Goal: Navigation & Orientation: Find specific page/section

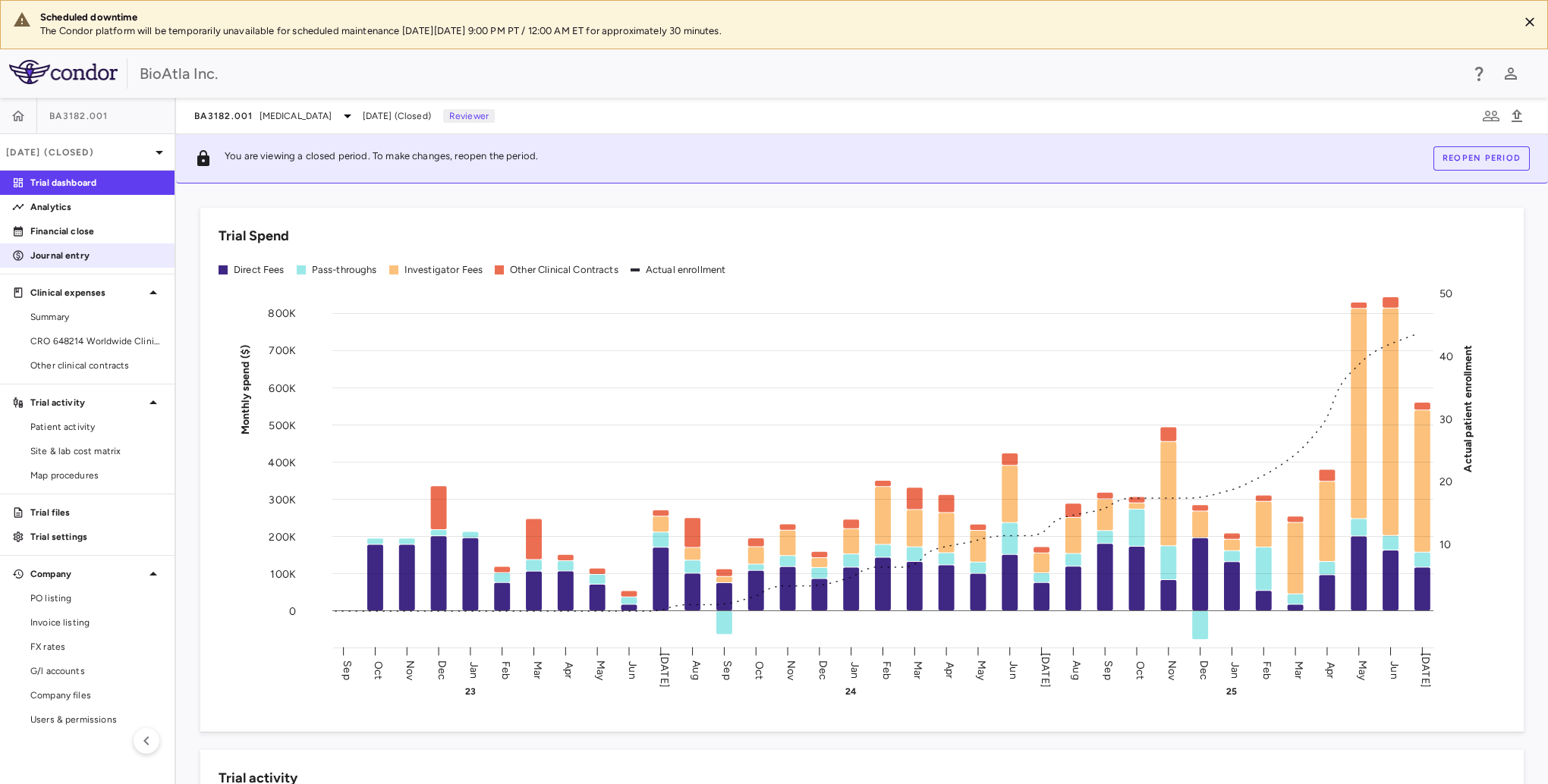
click at [59, 259] on p "Journal entry" at bounding box center [96, 255] width 132 height 14
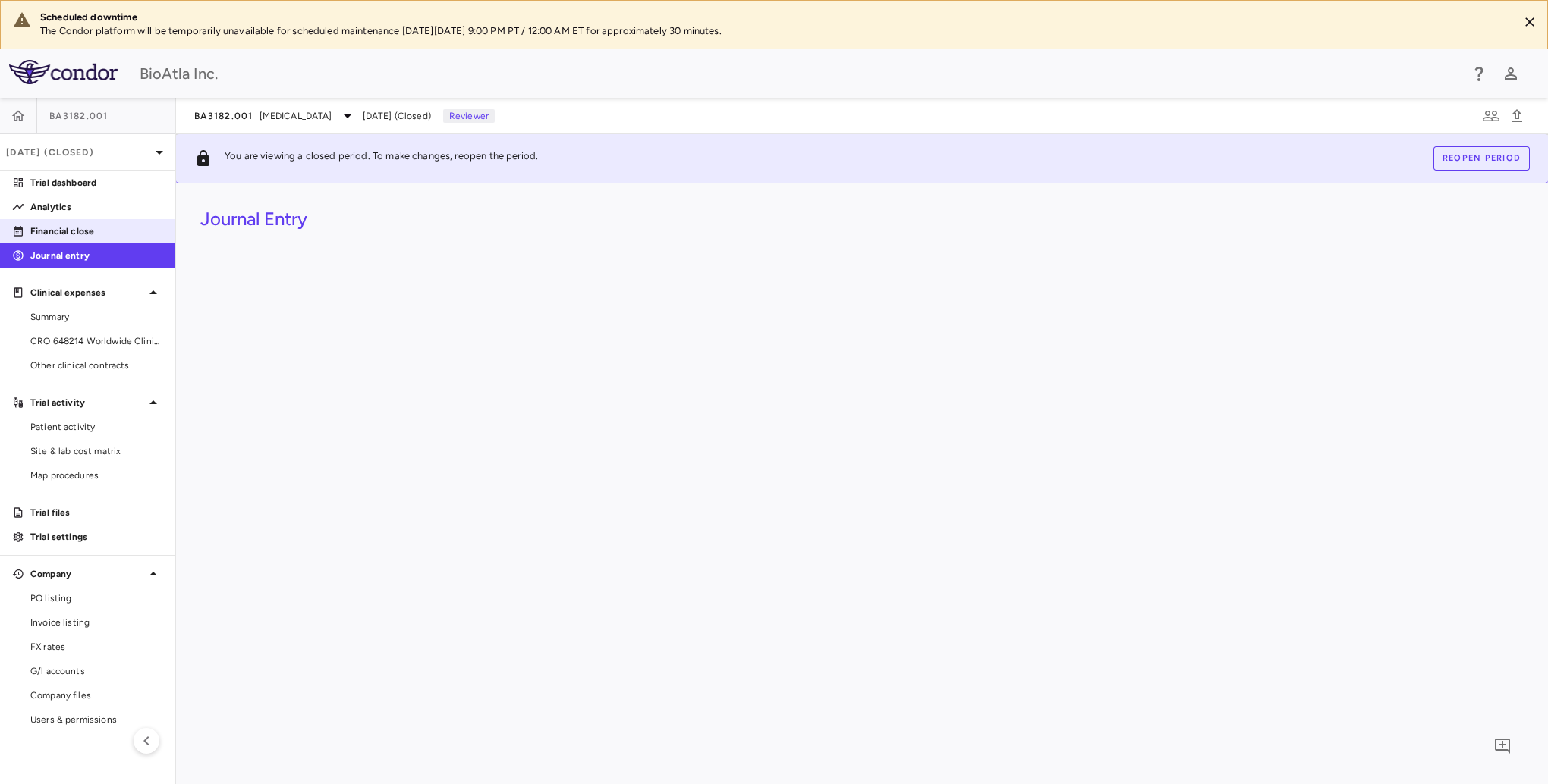
click at [67, 232] on p "Financial close" at bounding box center [96, 231] width 132 height 14
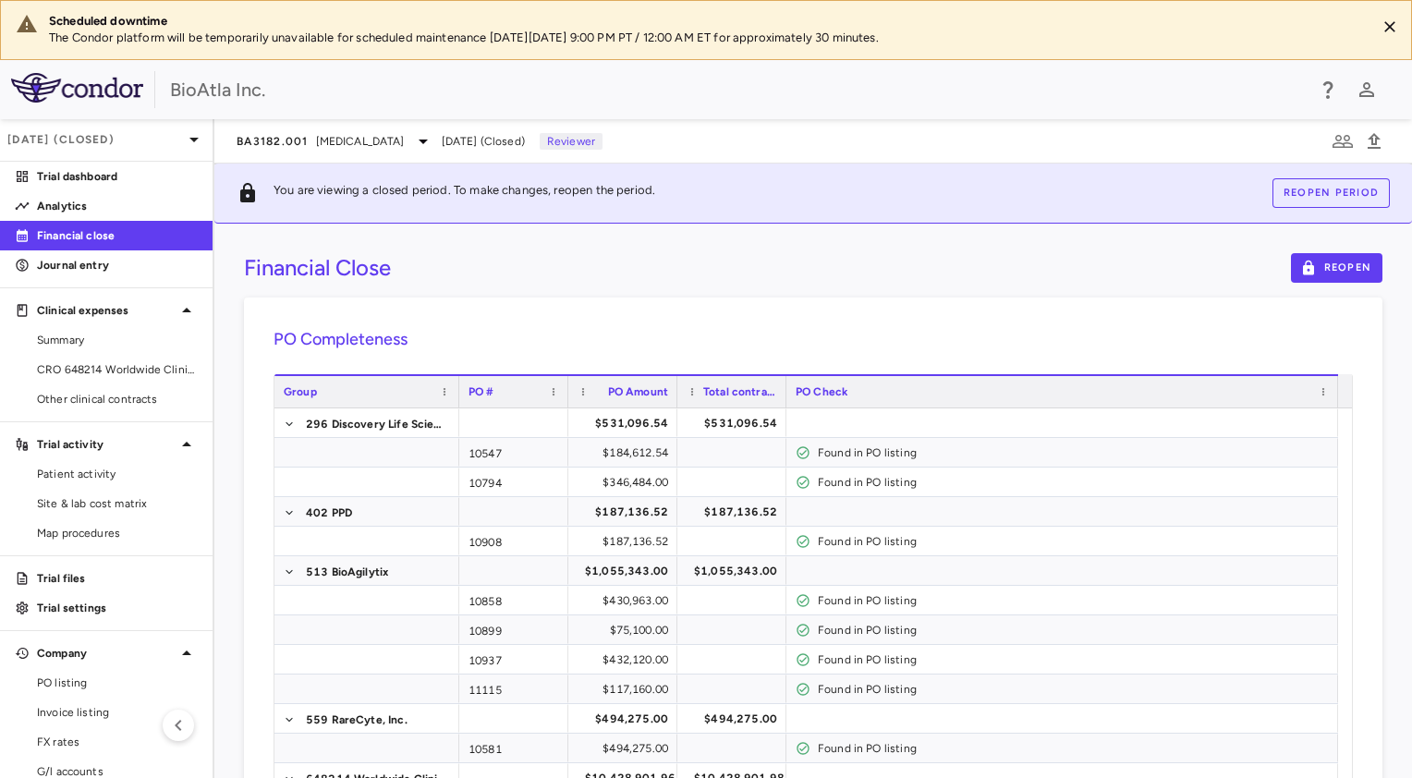
scroll to position [48, 0]
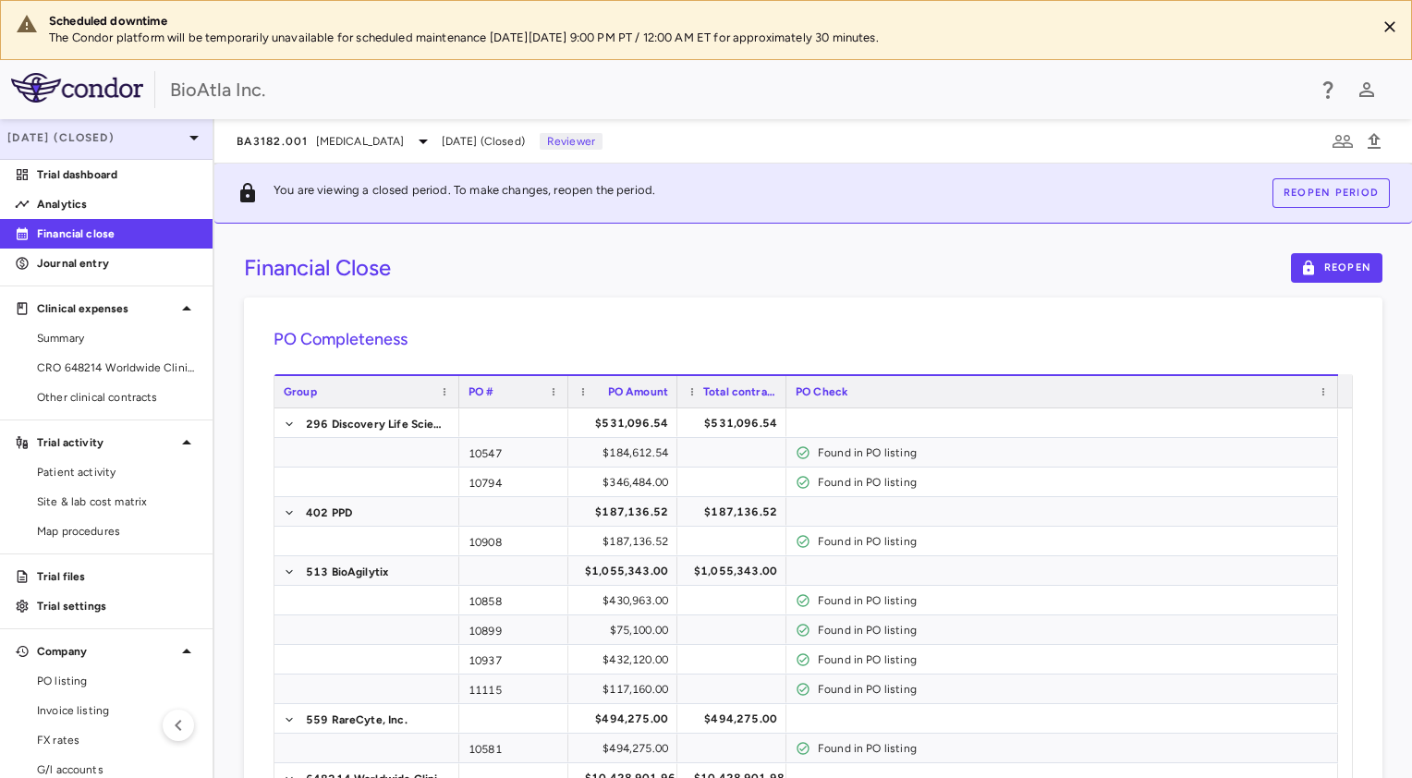
click at [42, 139] on p "[DATE] (Closed)" at bounding box center [95, 137] width 176 height 17
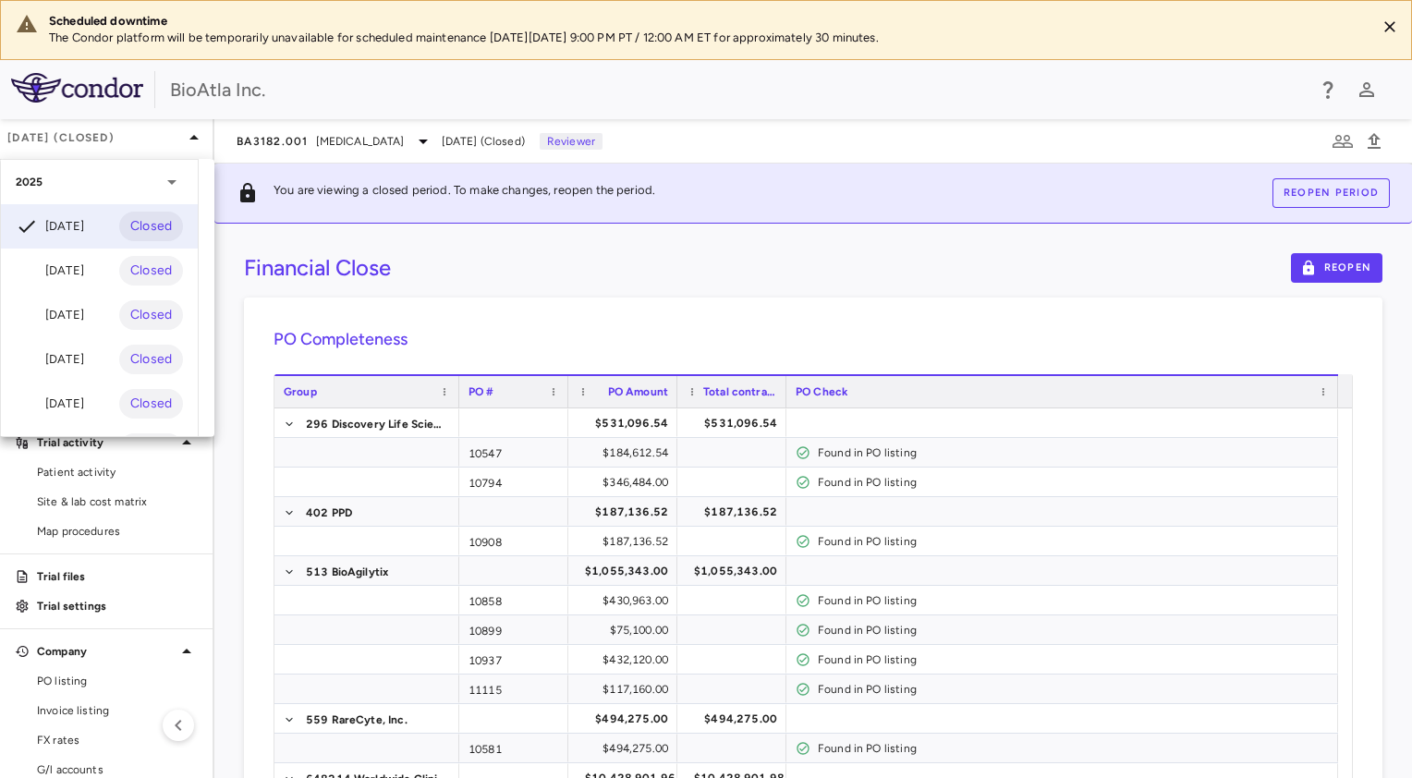
click at [100, 139] on div at bounding box center [706, 389] width 1412 height 778
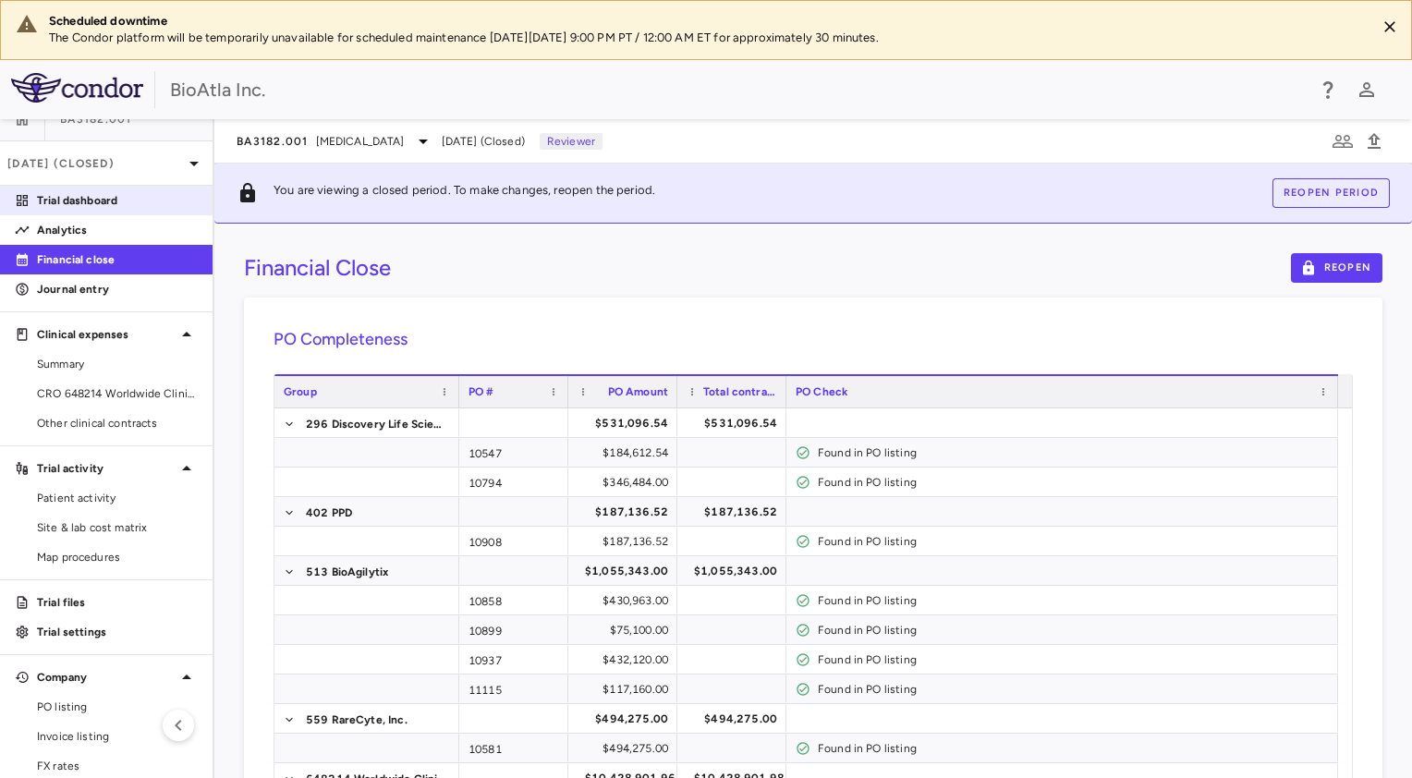
scroll to position [0, 0]
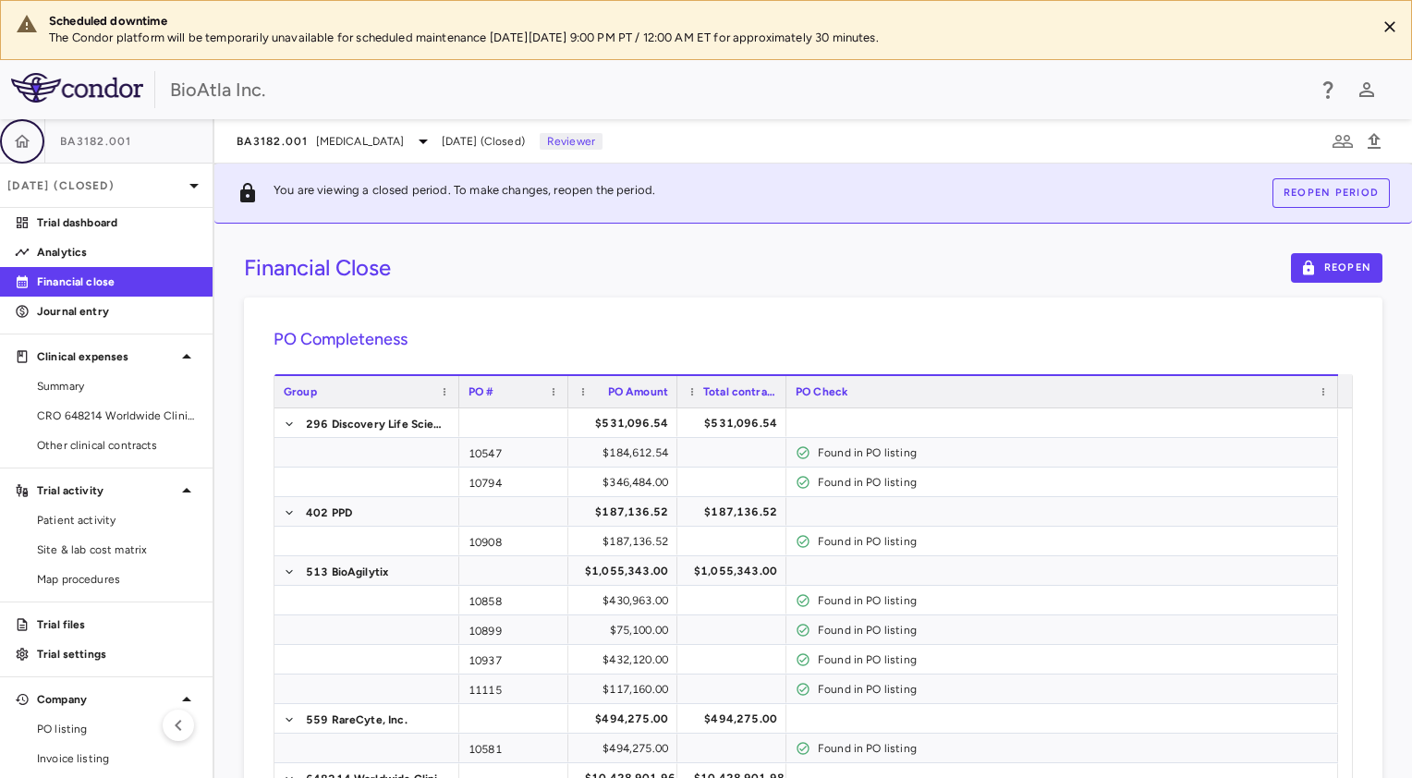
click at [17, 139] on icon "button" at bounding box center [23, 140] width 16 height 13
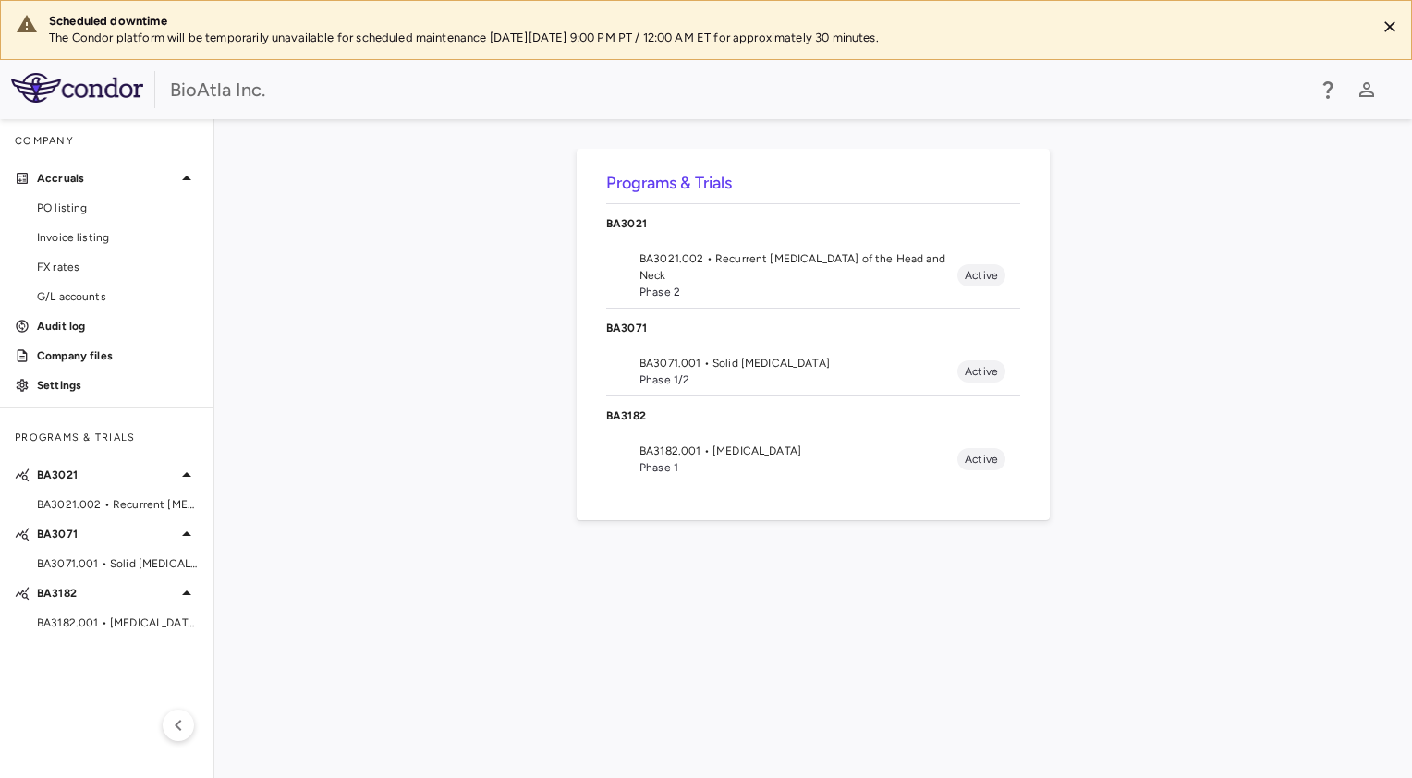
click at [641, 350] on li "BA3071.001 • Solid [MEDICAL_DATA] Phase 1/2 Active" at bounding box center [813, 371] width 414 height 48
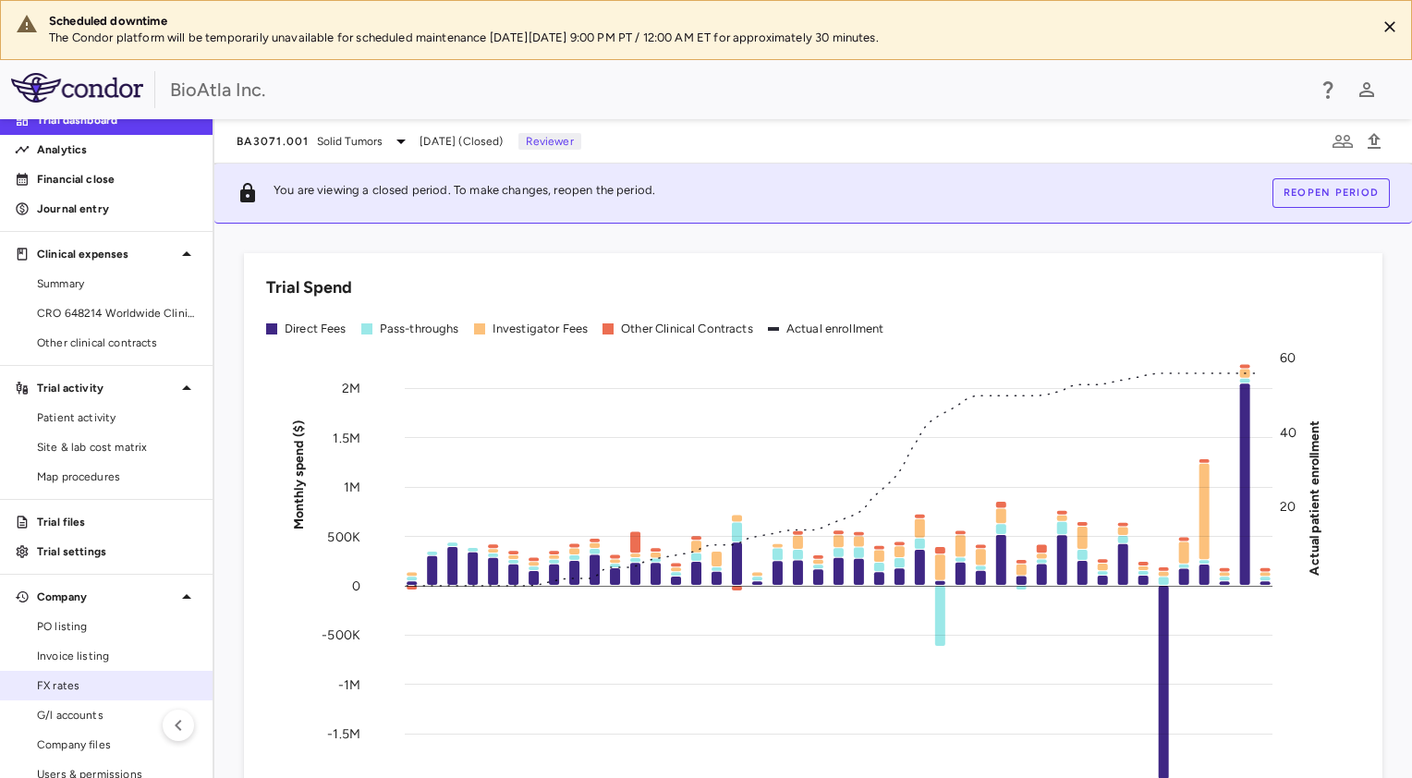
scroll to position [127, 0]
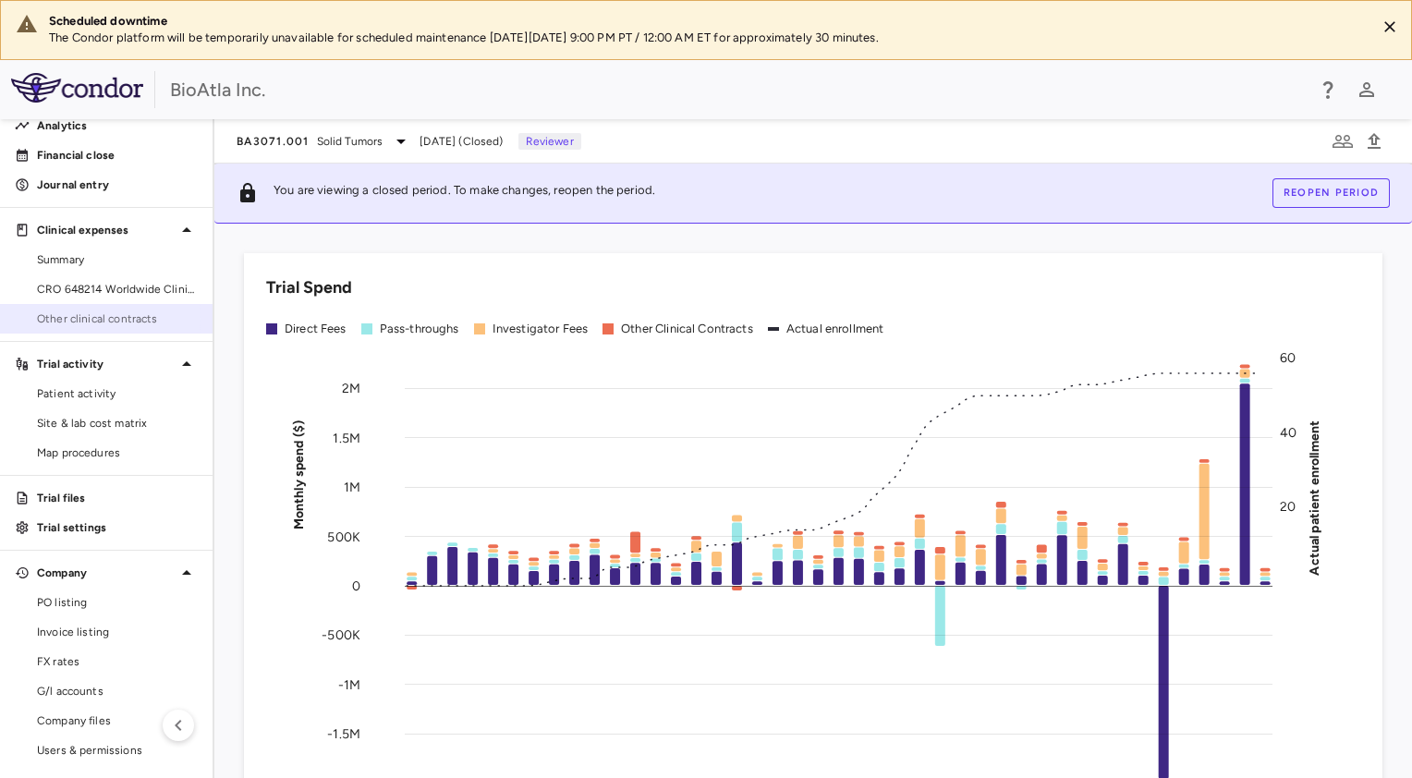
click at [92, 318] on span "Other clinical contracts" at bounding box center [117, 318] width 161 height 17
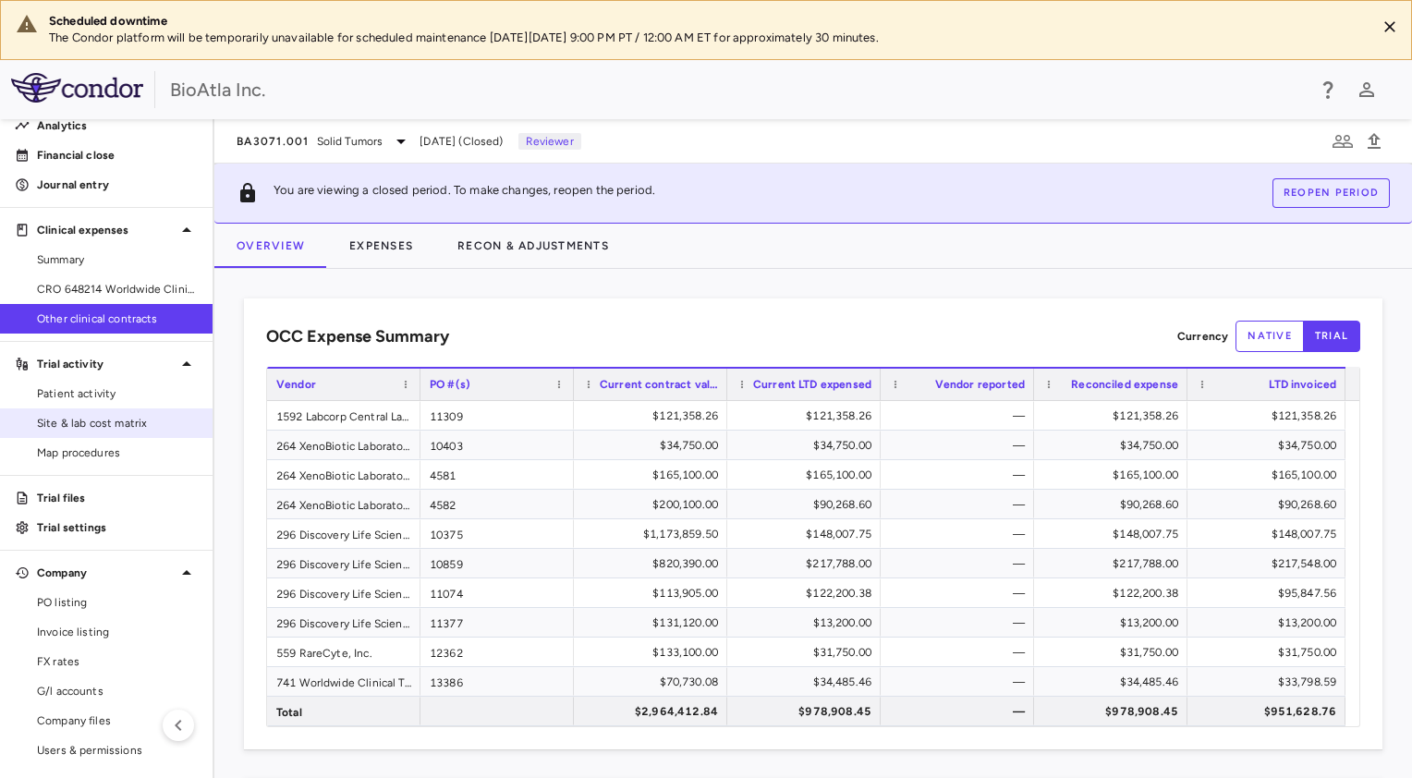
click at [69, 420] on span "Site & lab cost matrix" at bounding box center [117, 423] width 161 height 17
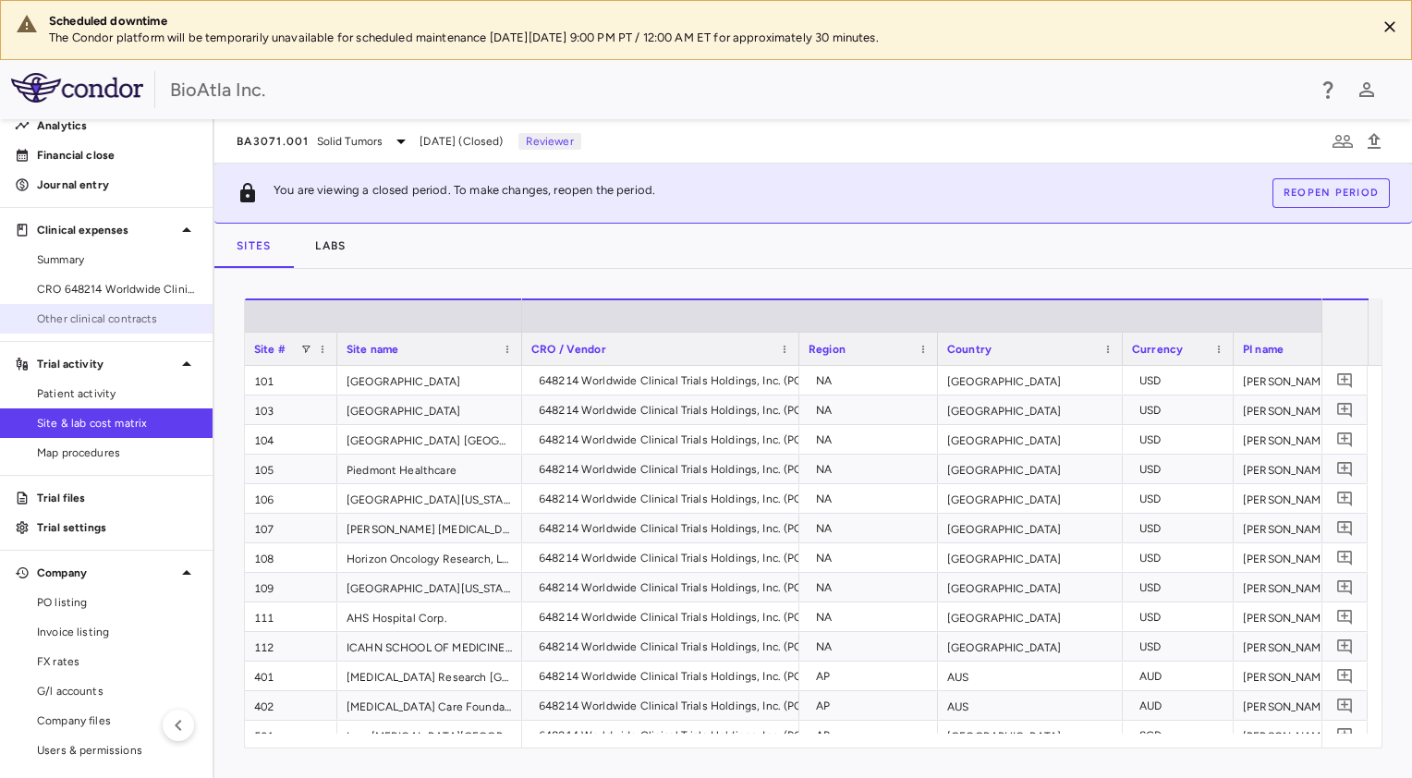
click at [67, 320] on span "Other clinical contracts" at bounding box center [117, 318] width 161 height 17
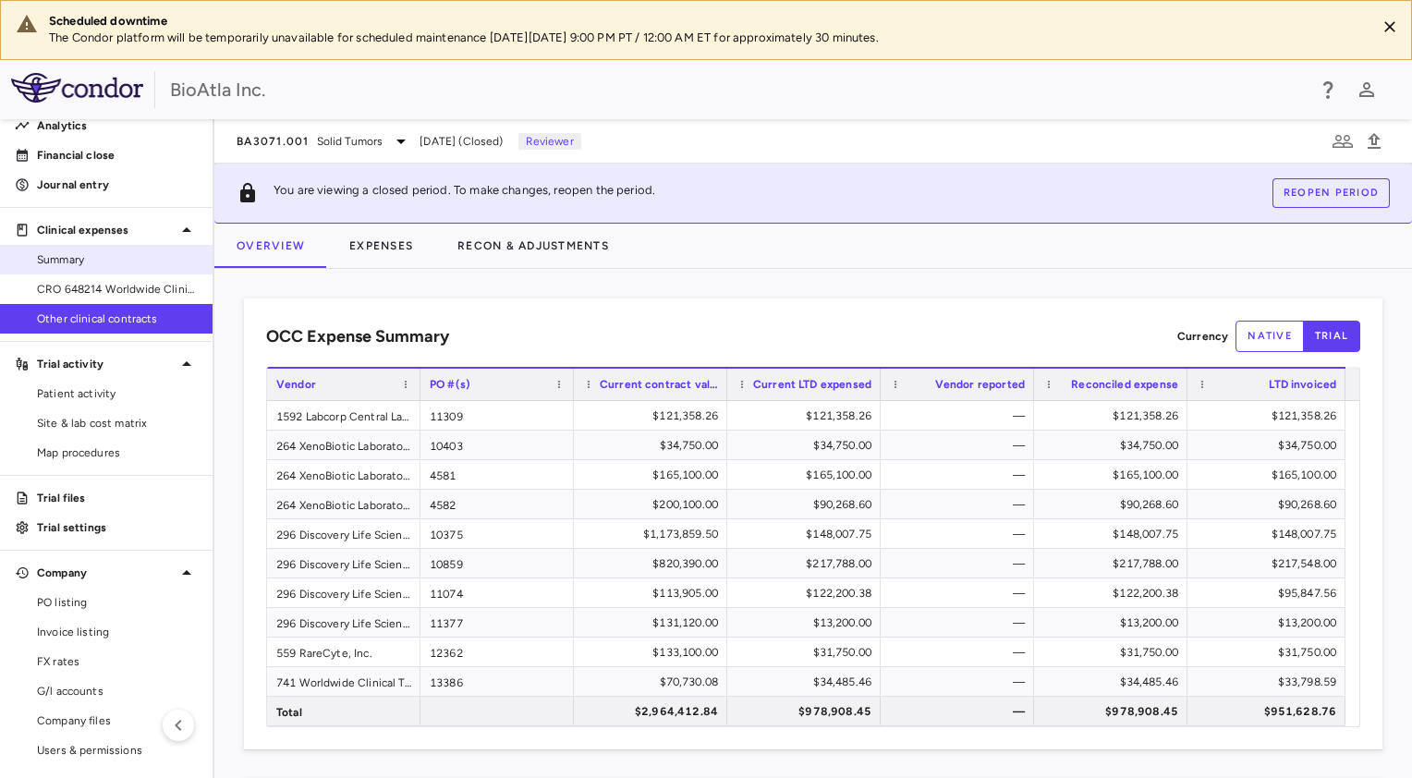
click at [73, 248] on link "Summary" at bounding box center [106, 260] width 212 height 28
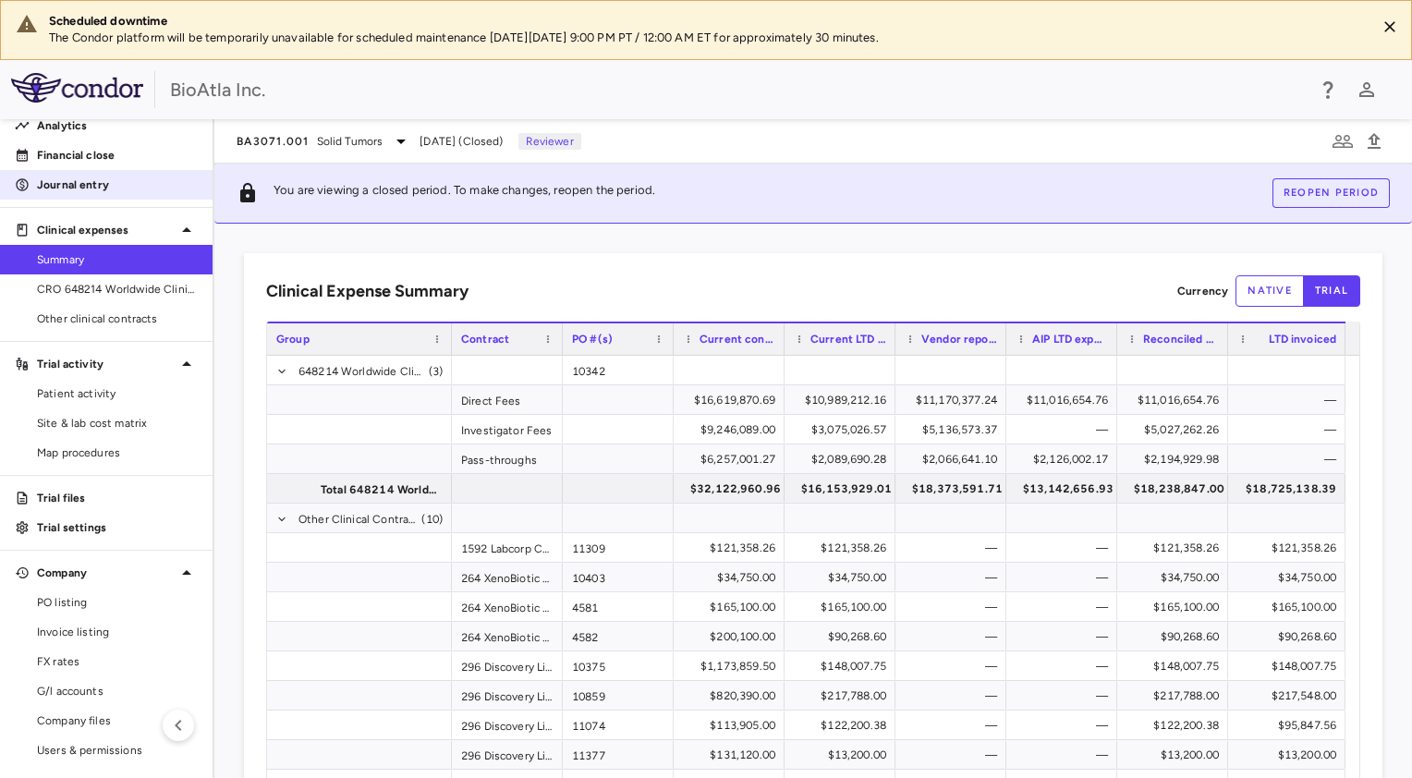
scroll to position [54, 0]
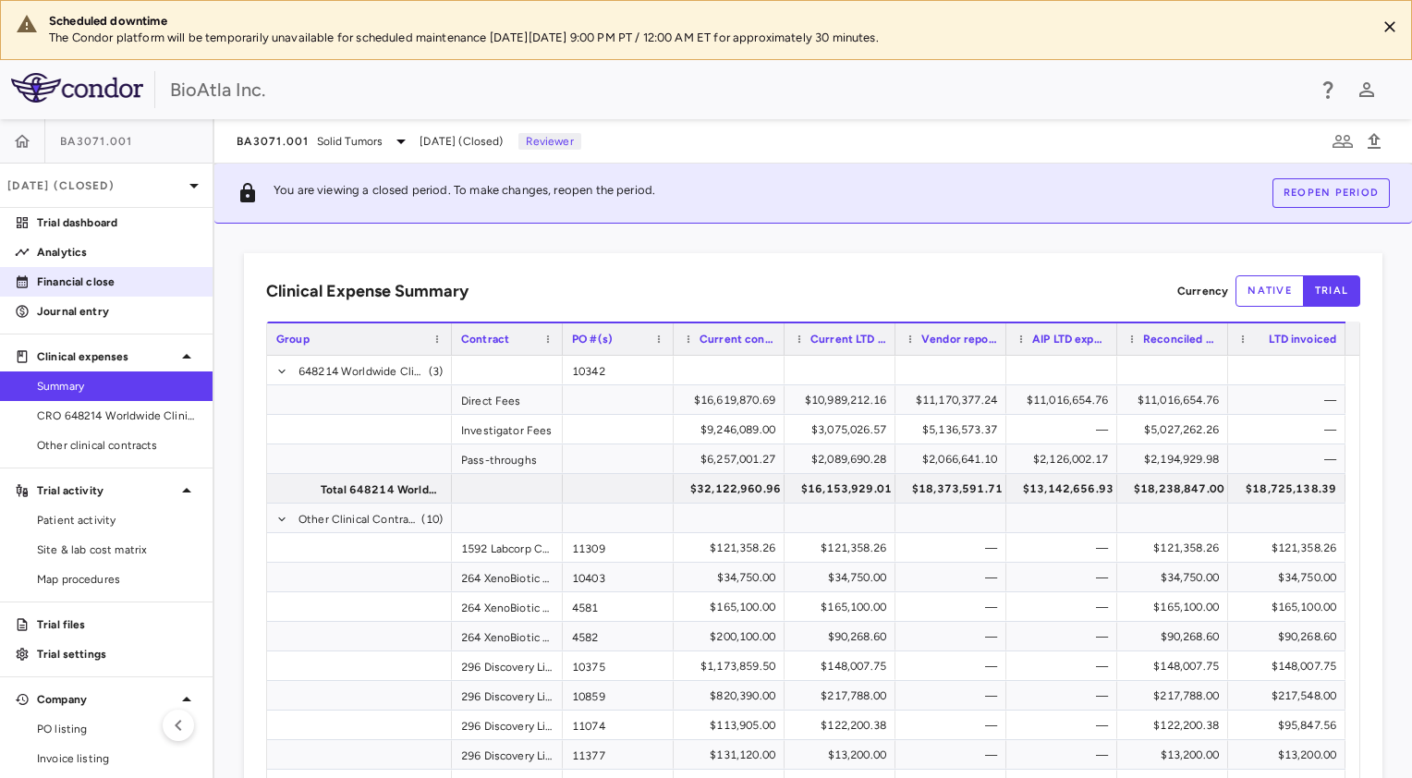
click at [70, 283] on p "Financial close" at bounding box center [117, 281] width 161 height 17
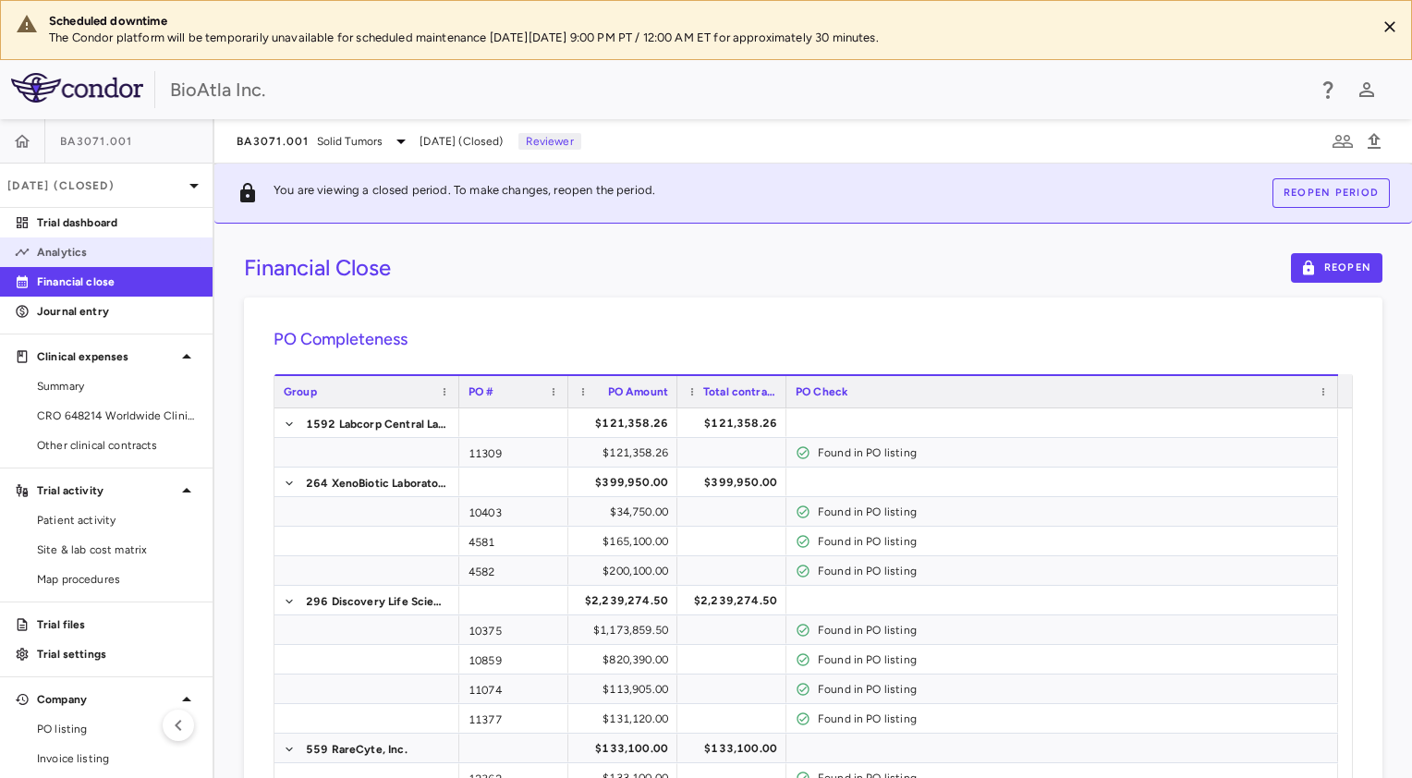
click at [67, 254] on p "Analytics" at bounding box center [117, 252] width 161 height 17
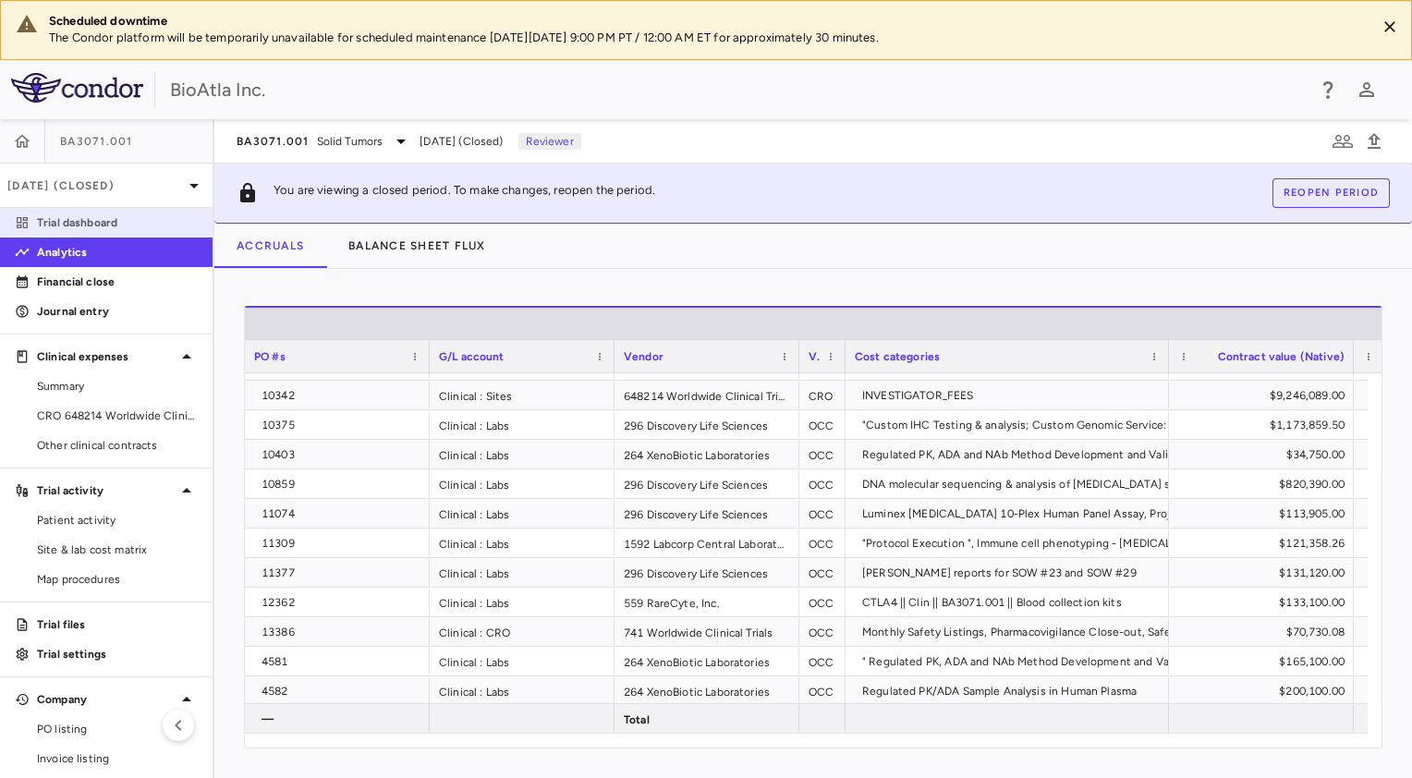
click at [81, 223] on p "Trial dashboard" at bounding box center [117, 222] width 161 height 17
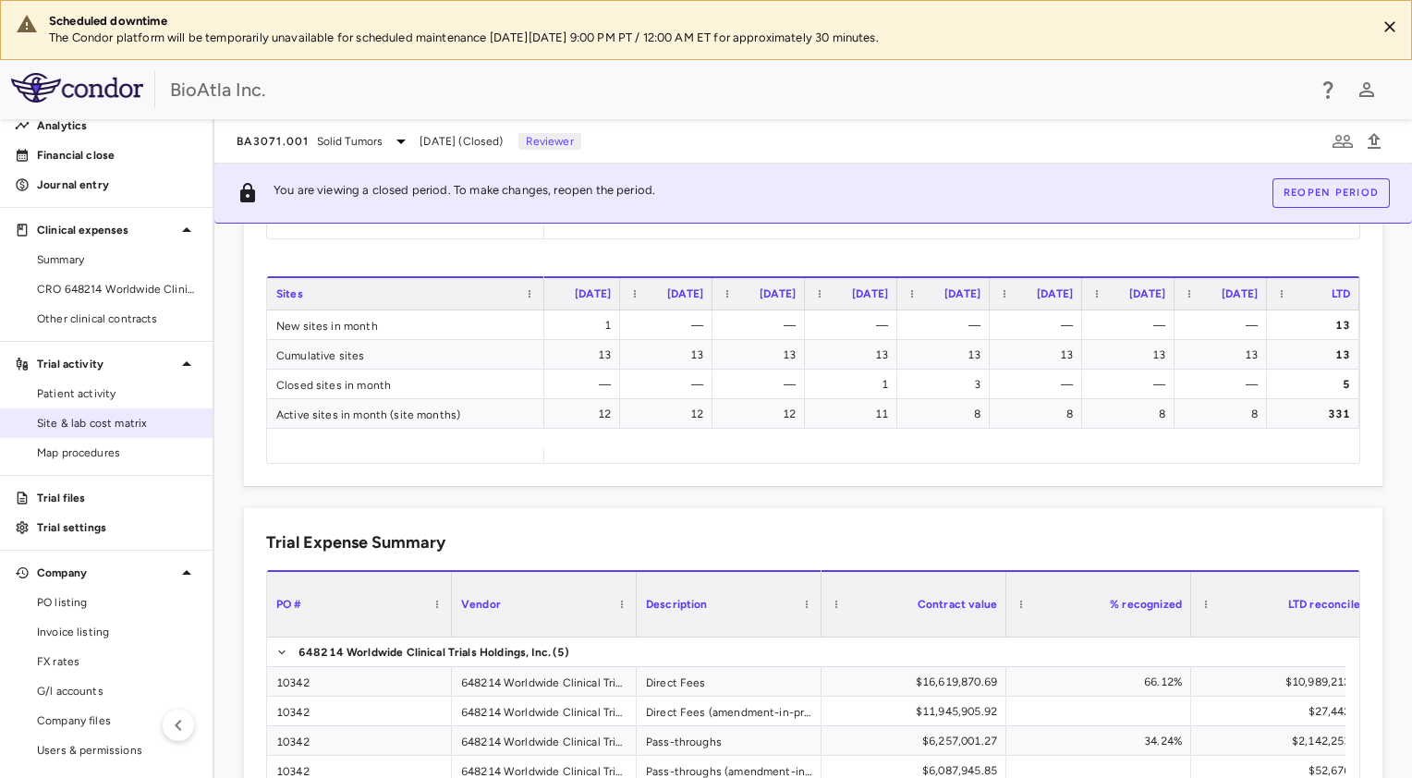
click at [64, 420] on span "Site & lab cost matrix" at bounding box center [117, 423] width 161 height 17
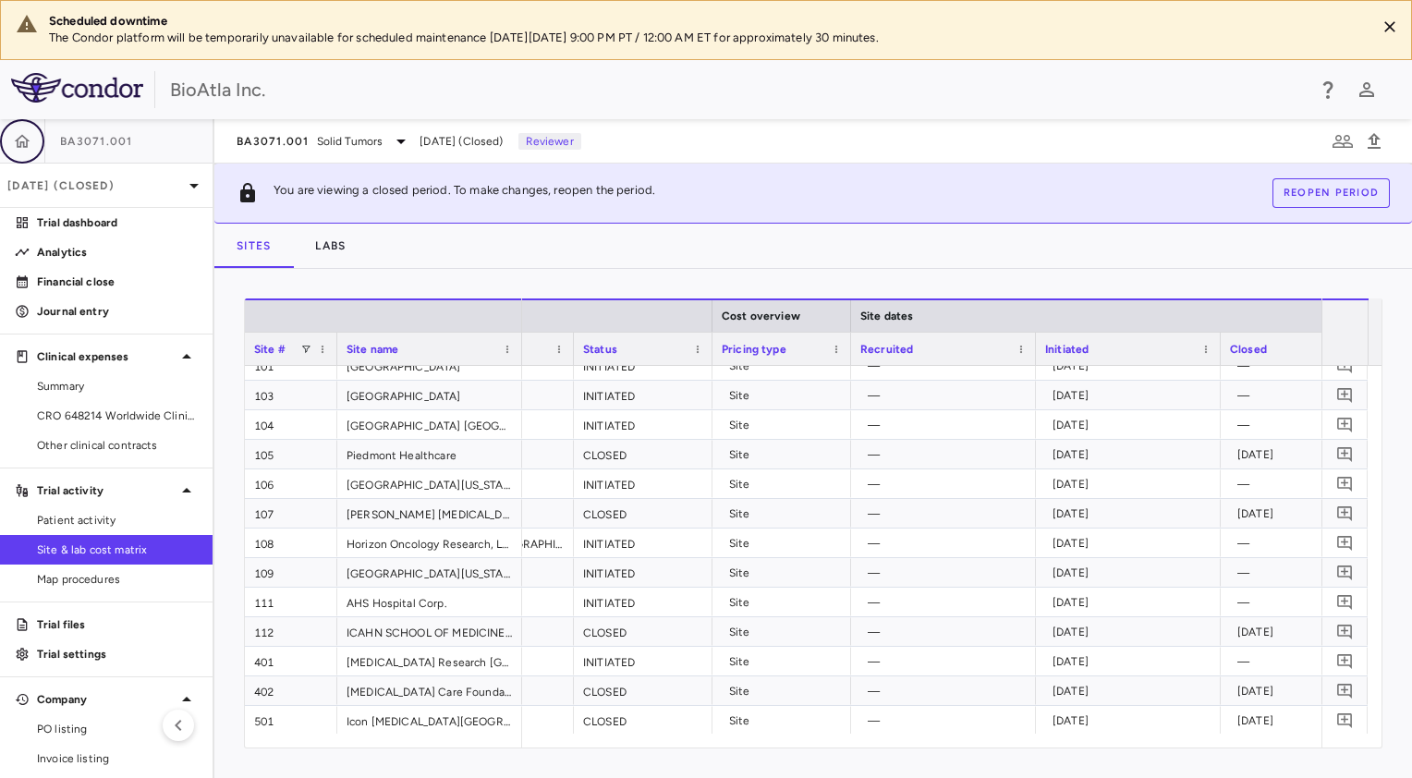
click at [17, 143] on icon "button" at bounding box center [23, 140] width 16 height 13
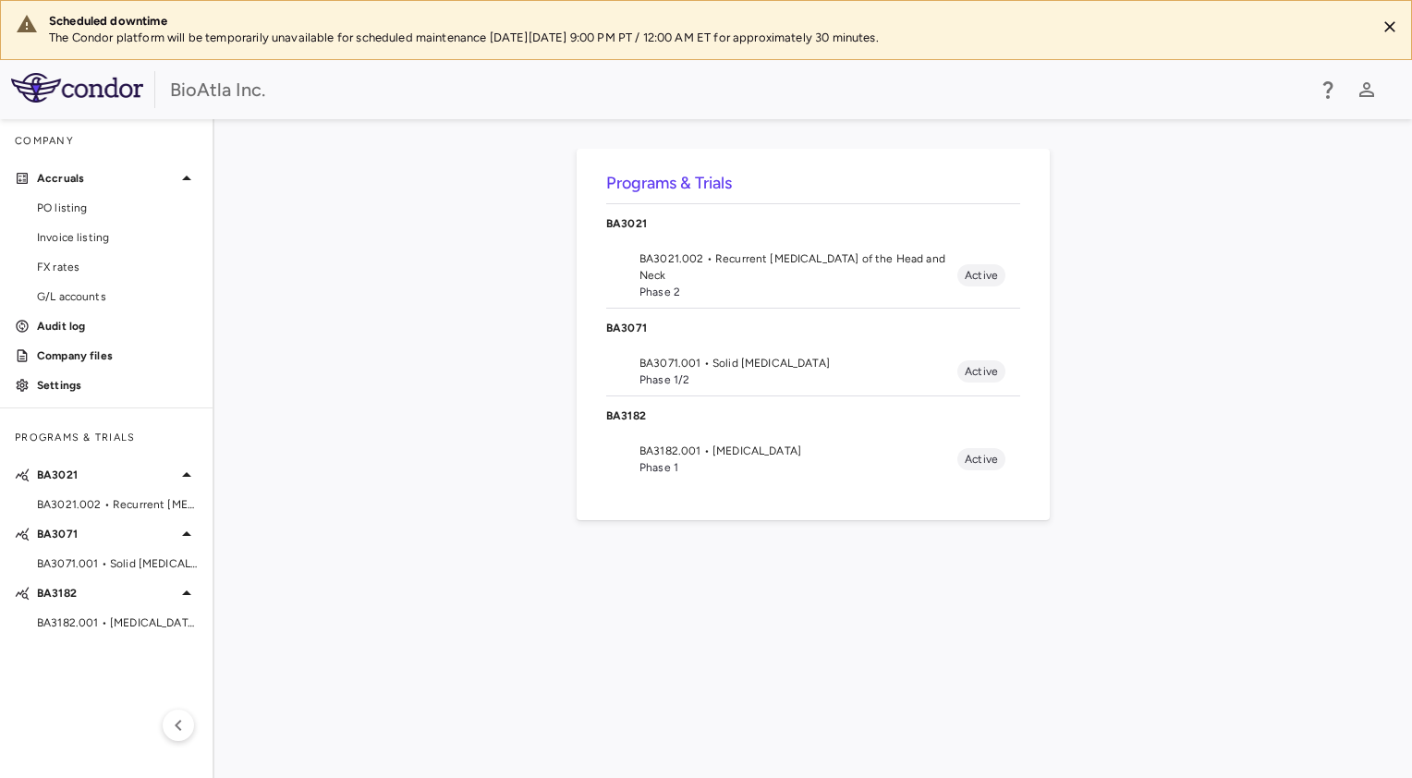
click at [670, 459] on span "Phase 1" at bounding box center [798, 467] width 318 height 17
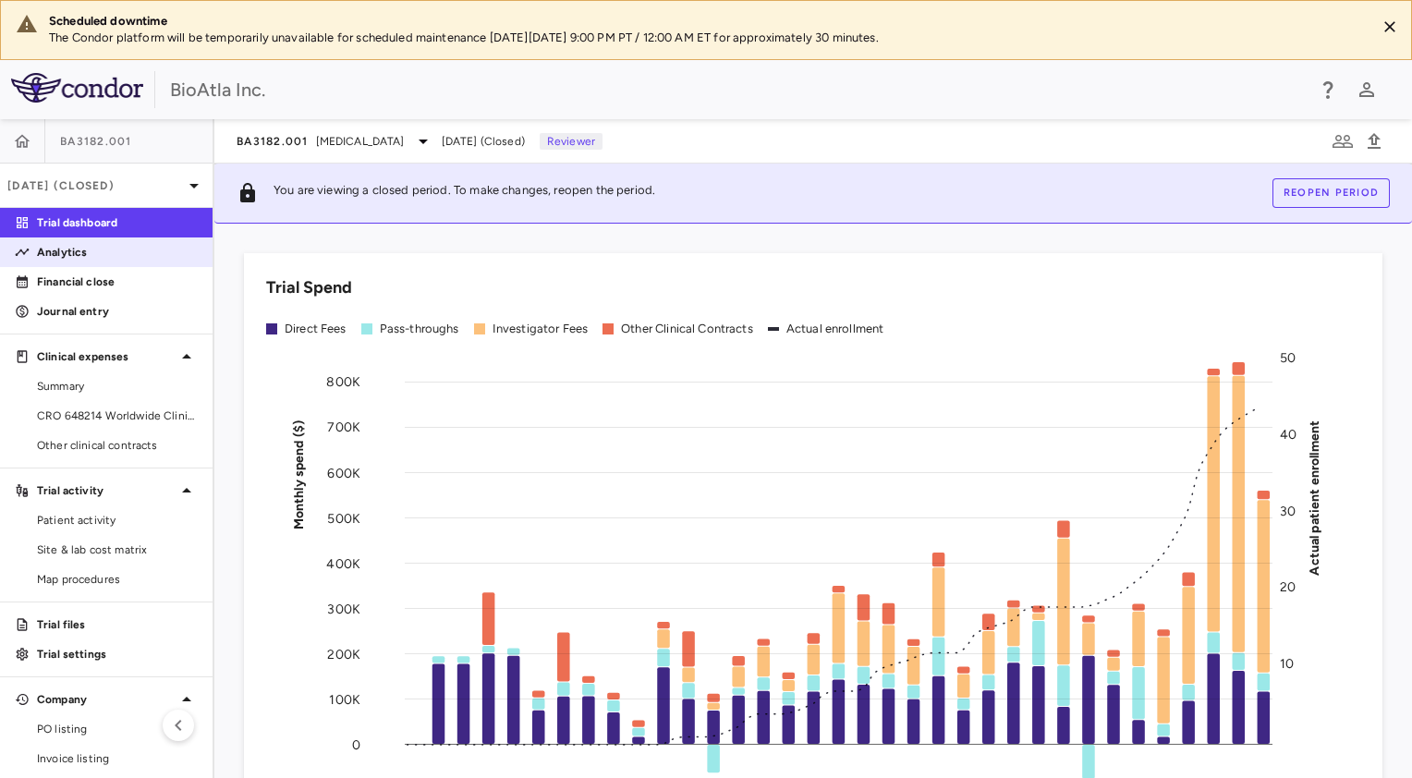
click at [78, 253] on p "Analytics" at bounding box center [117, 252] width 161 height 17
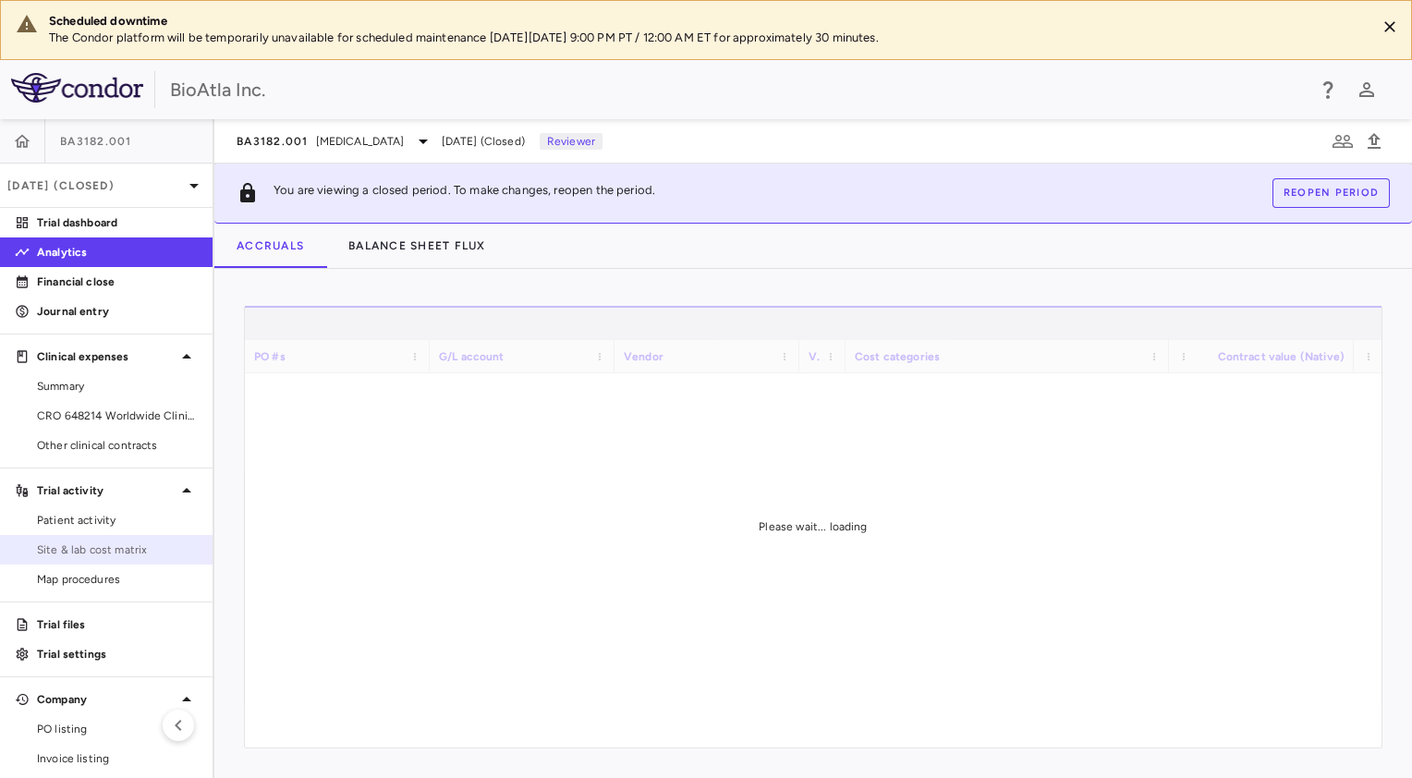
click at [72, 546] on span "Site & lab cost matrix" at bounding box center [117, 549] width 161 height 17
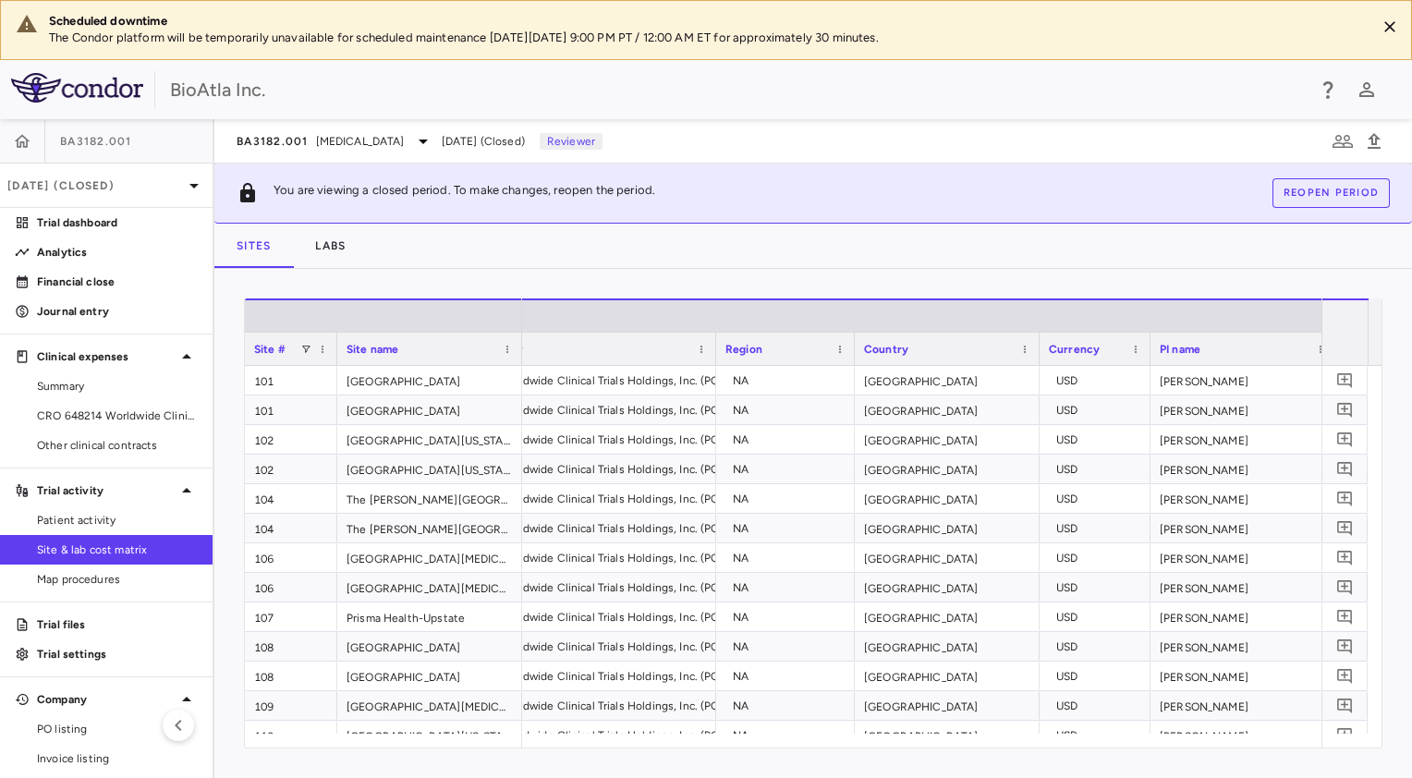
scroll to position [0, 140]
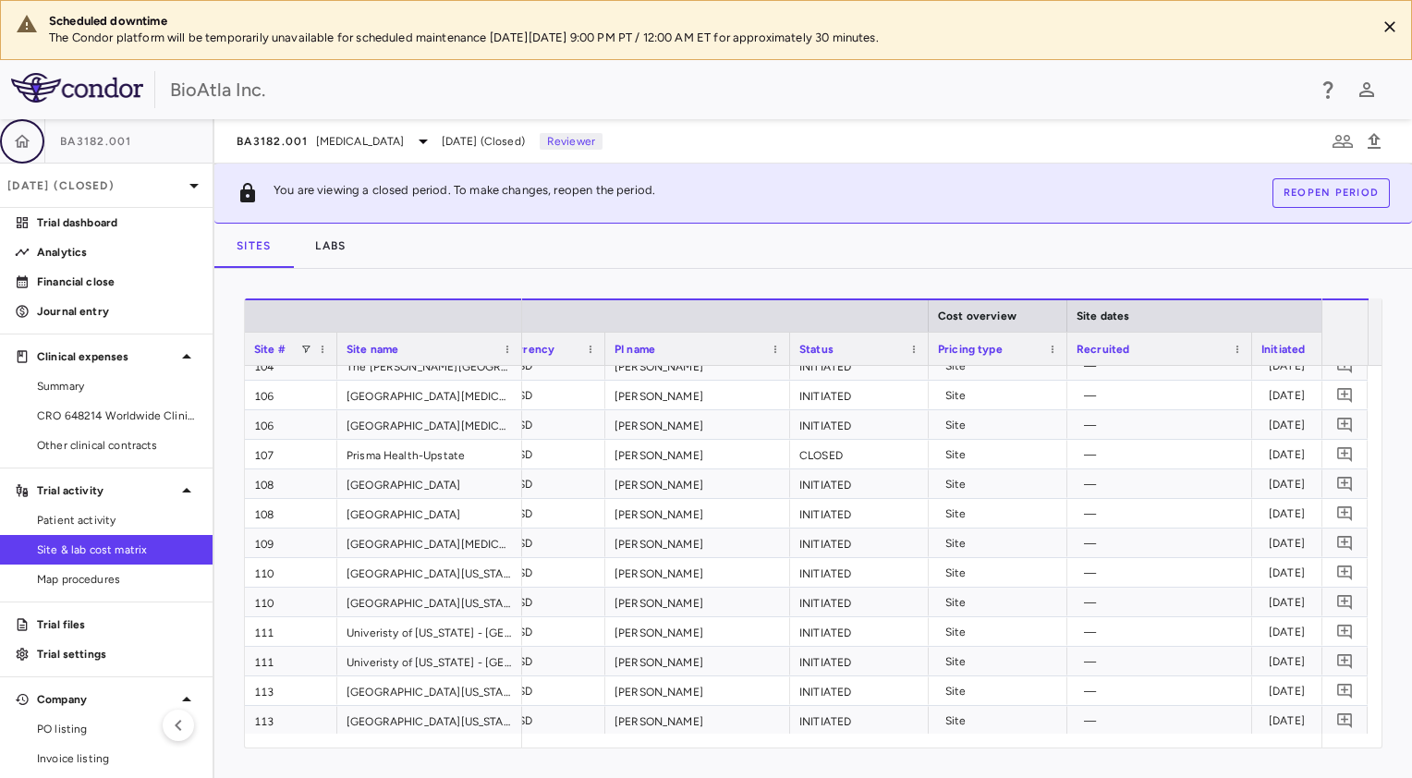
click at [30, 150] on button "button" at bounding box center [22, 141] width 44 height 44
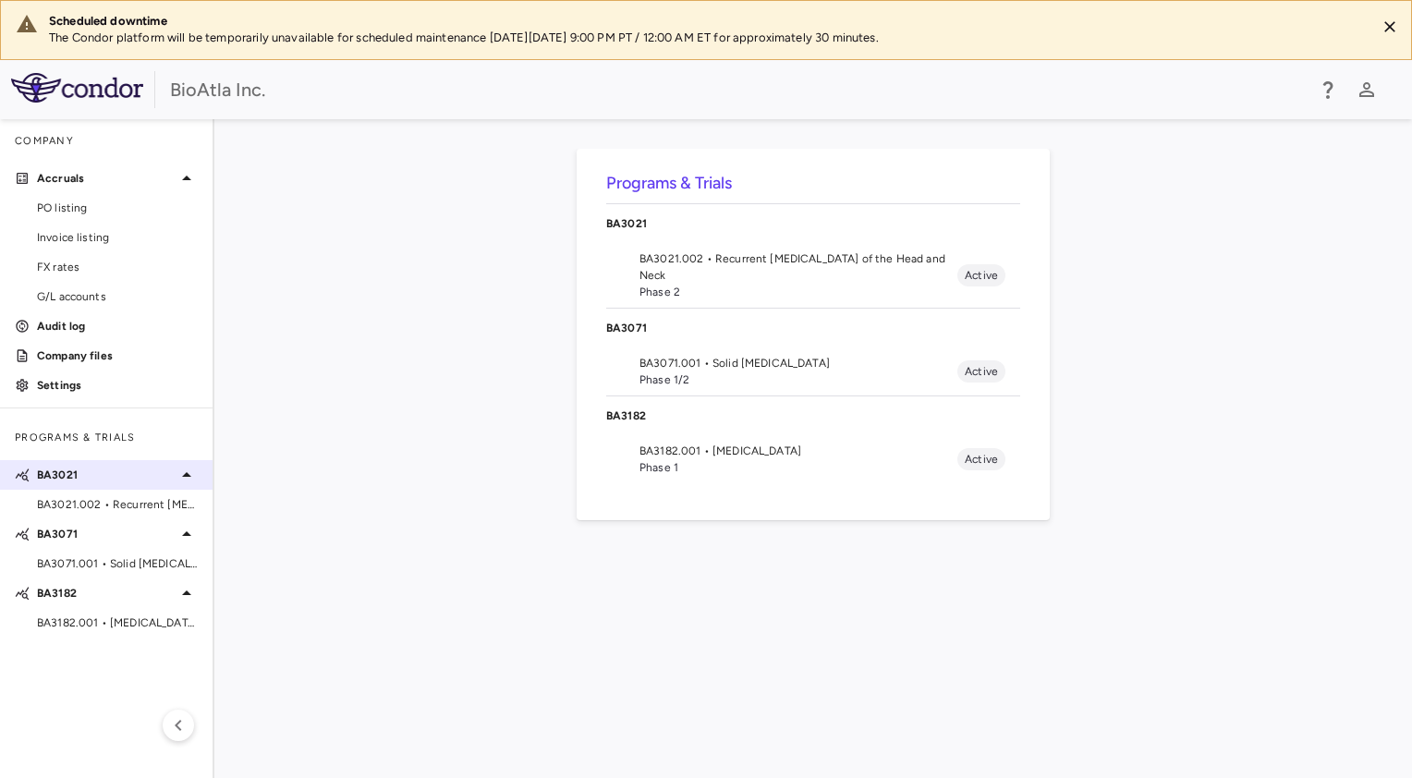
click at [59, 479] on p "BA3021" at bounding box center [106, 475] width 139 height 17
click at [62, 474] on p "BA3021" at bounding box center [106, 475] width 139 height 17
click at [103, 501] on span "BA3021.002 • Recurrent [MEDICAL_DATA] of the Head and Neck" at bounding box center [117, 504] width 161 height 17
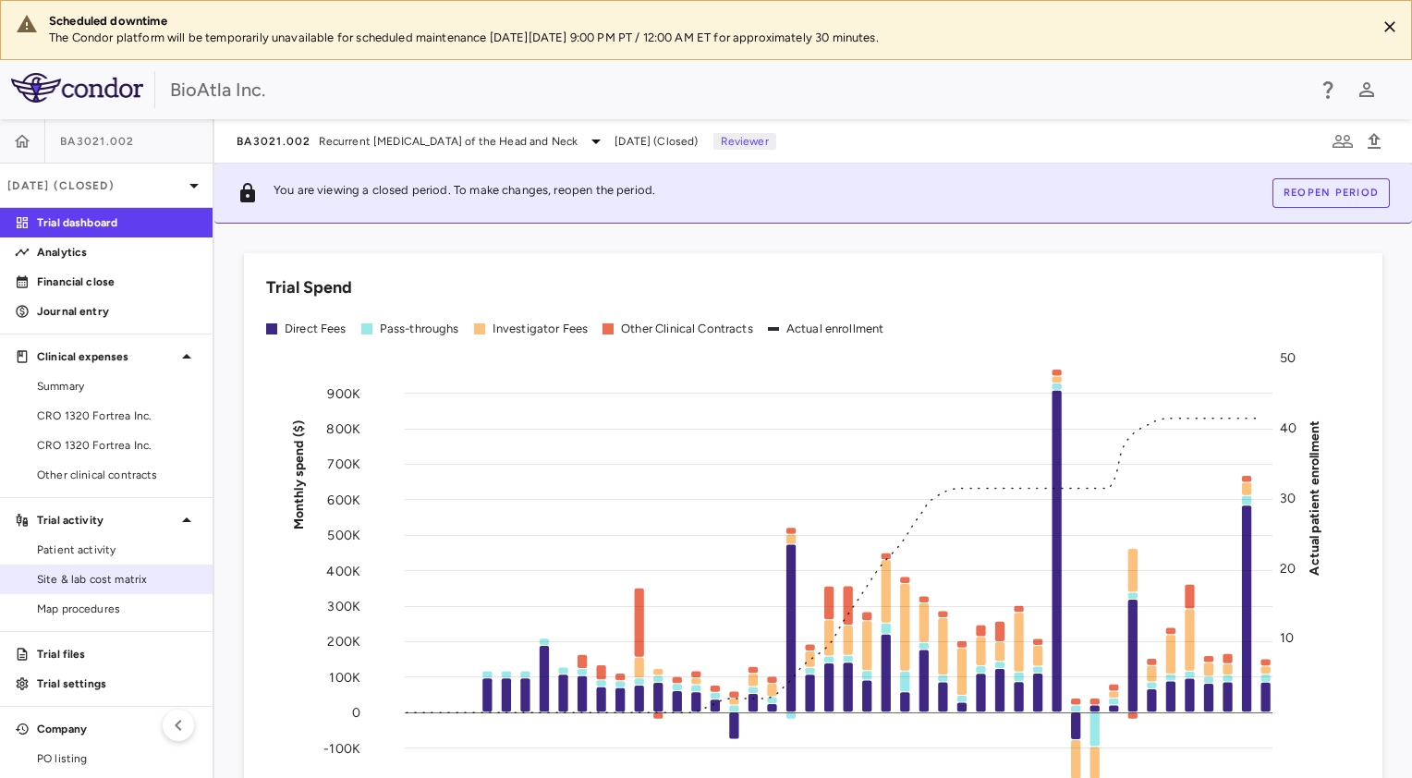
click at [78, 579] on span "Site & lab cost matrix" at bounding box center [117, 579] width 161 height 17
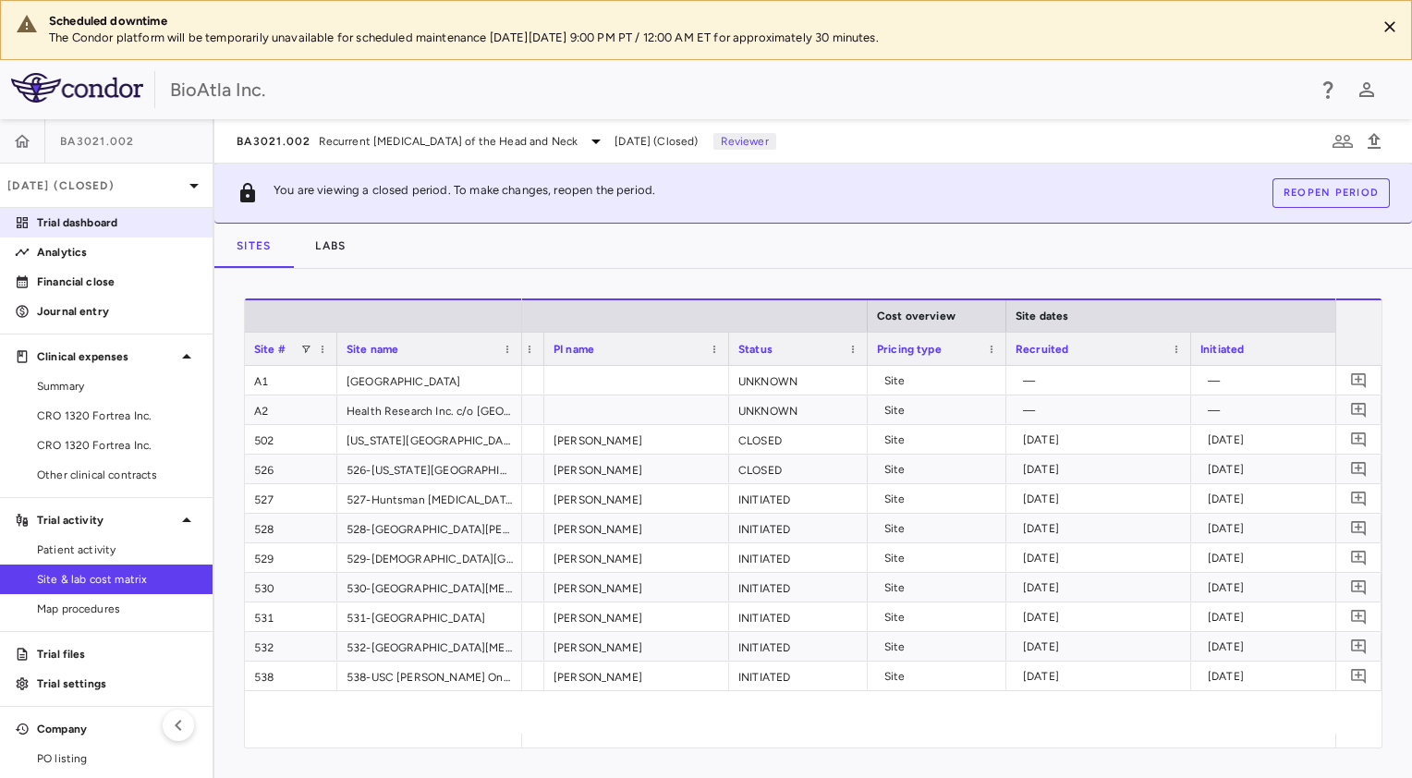
click at [70, 224] on p "Trial dashboard" at bounding box center [117, 222] width 161 height 17
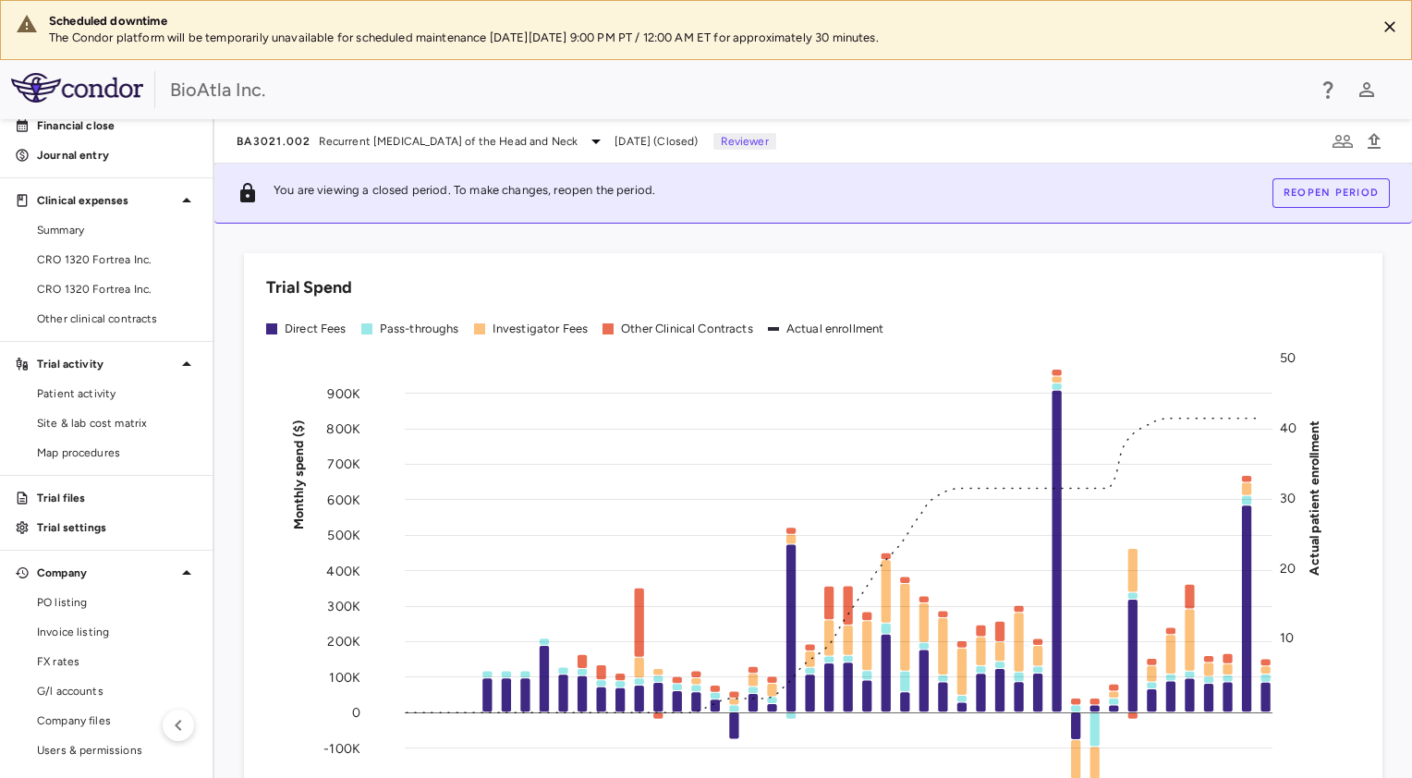
scroll to position [370, 0]
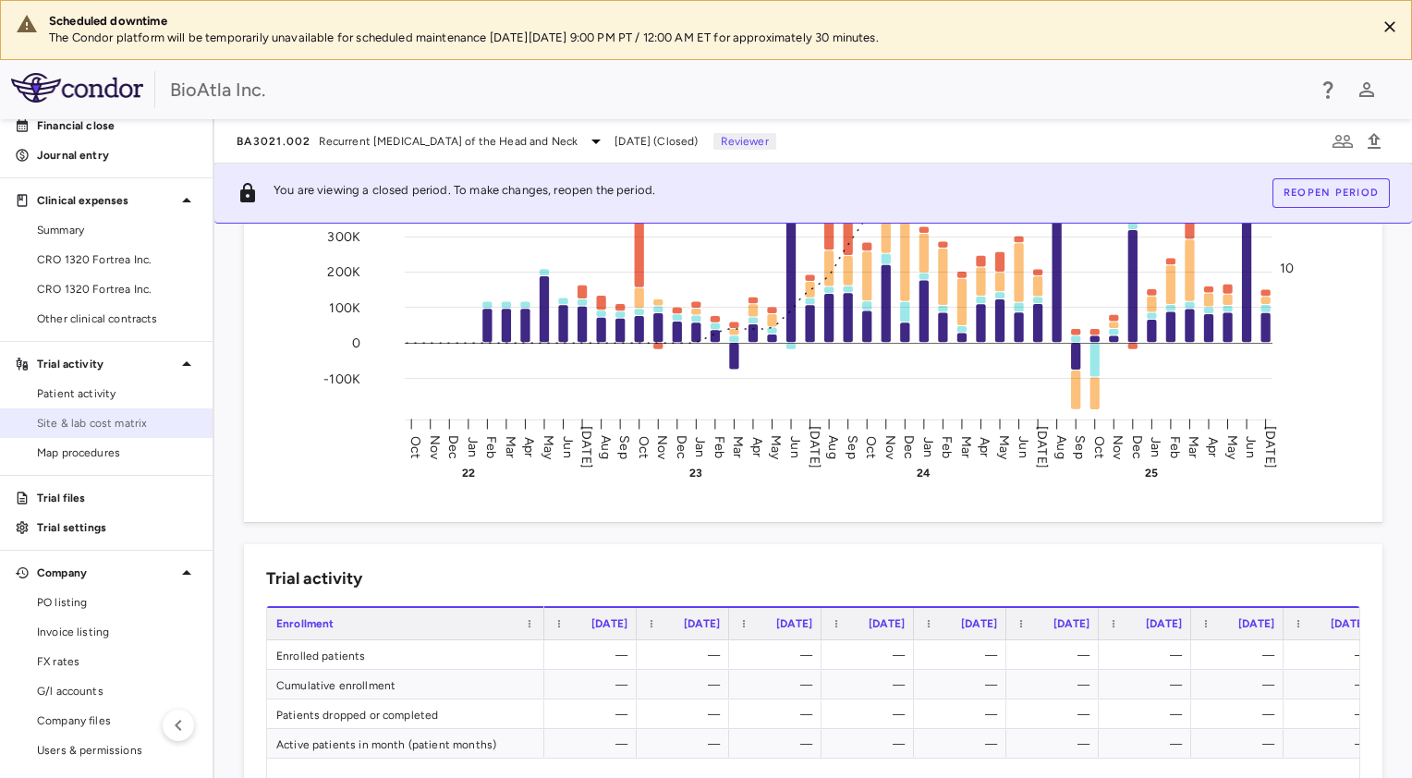
click at [68, 427] on span "Site & lab cost matrix" at bounding box center [117, 423] width 161 height 17
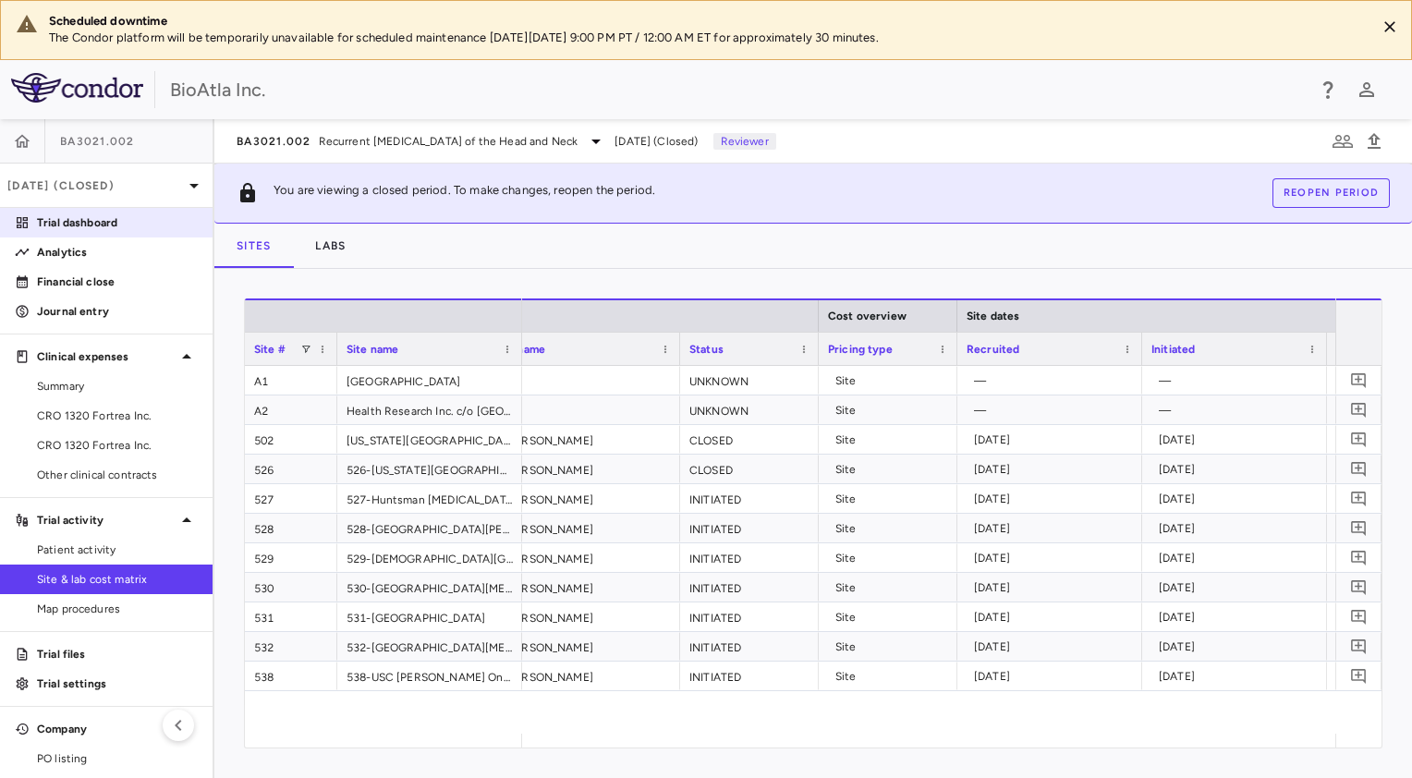
click at [74, 216] on p "Trial dashboard" at bounding box center [117, 222] width 161 height 17
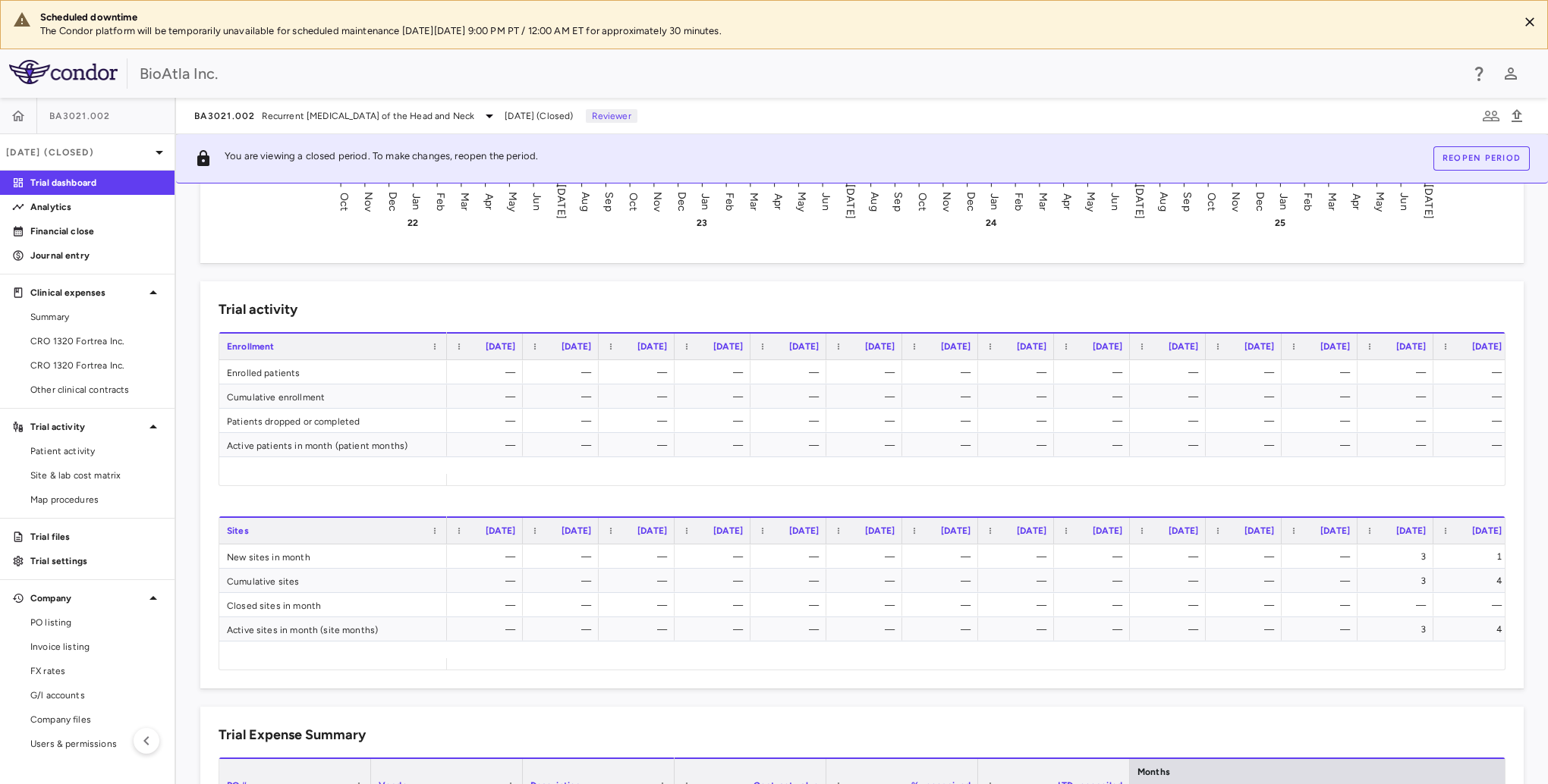
scroll to position [455, 0]
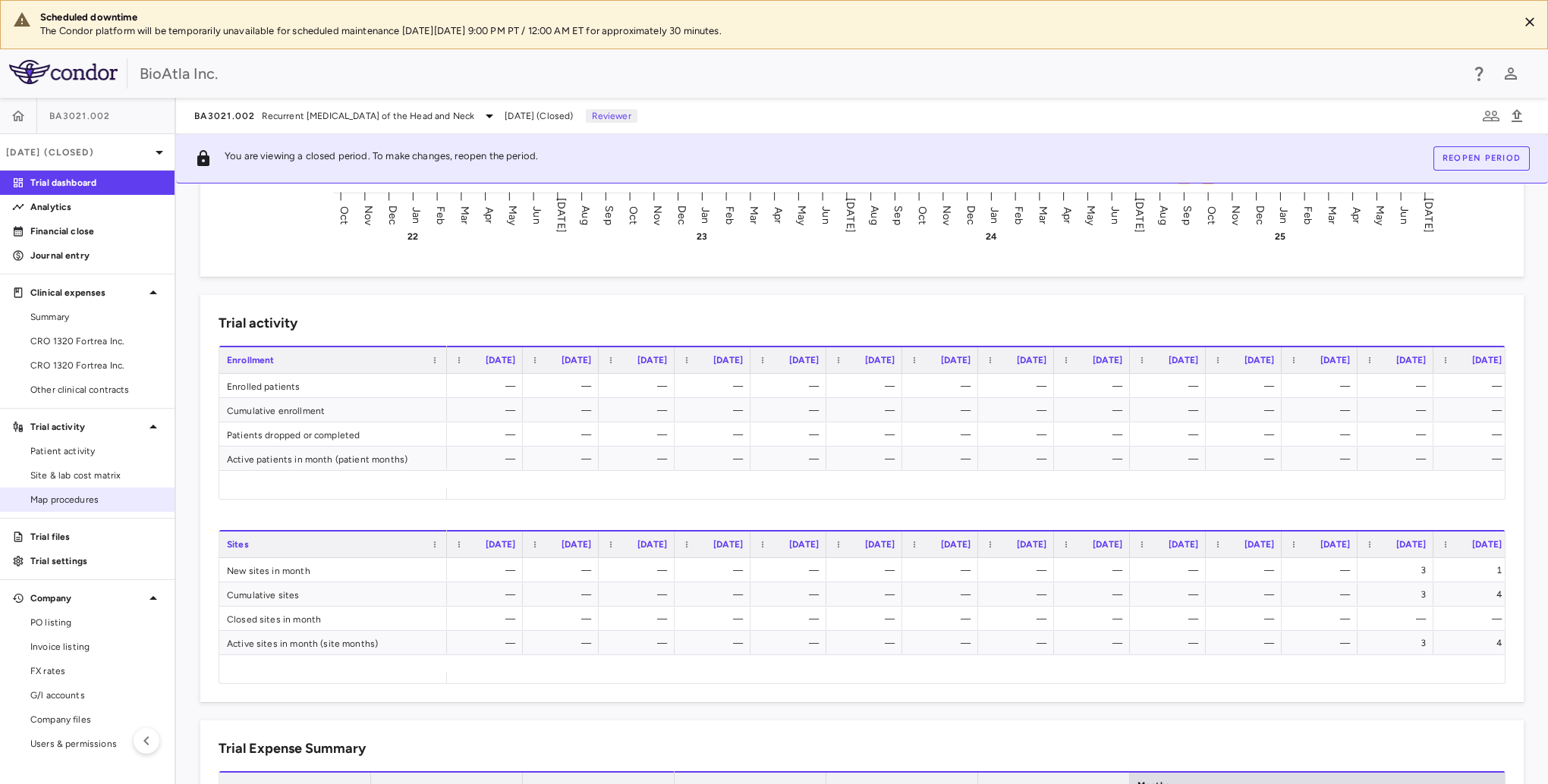
click at [60, 502] on span "Map procedures" at bounding box center [96, 499] width 132 height 14
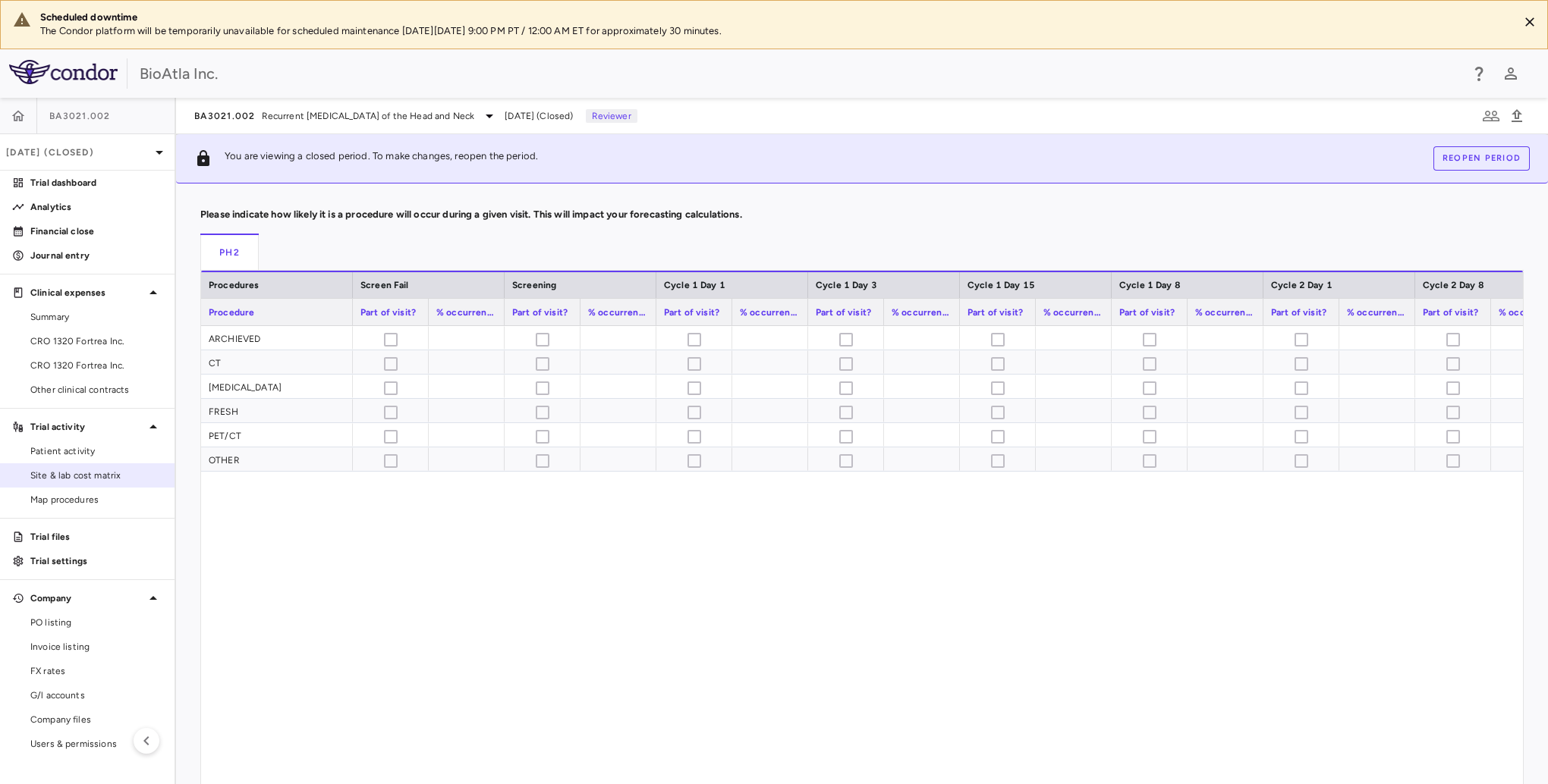
click at [85, 478] on span "Site & lab cost matrix" at bounding box center [96, 475] width 132 height 14
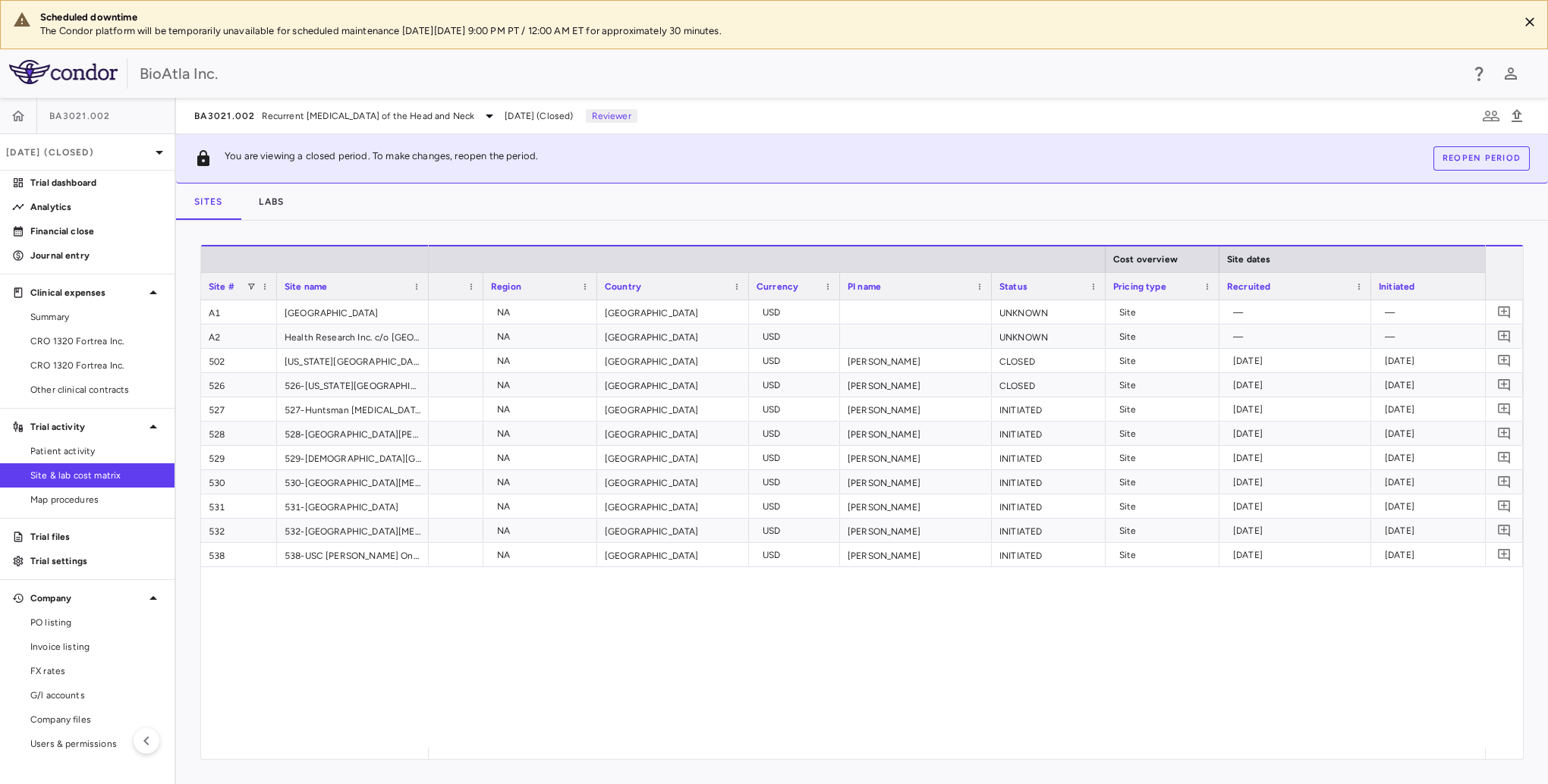
scroll to position [0, 234]
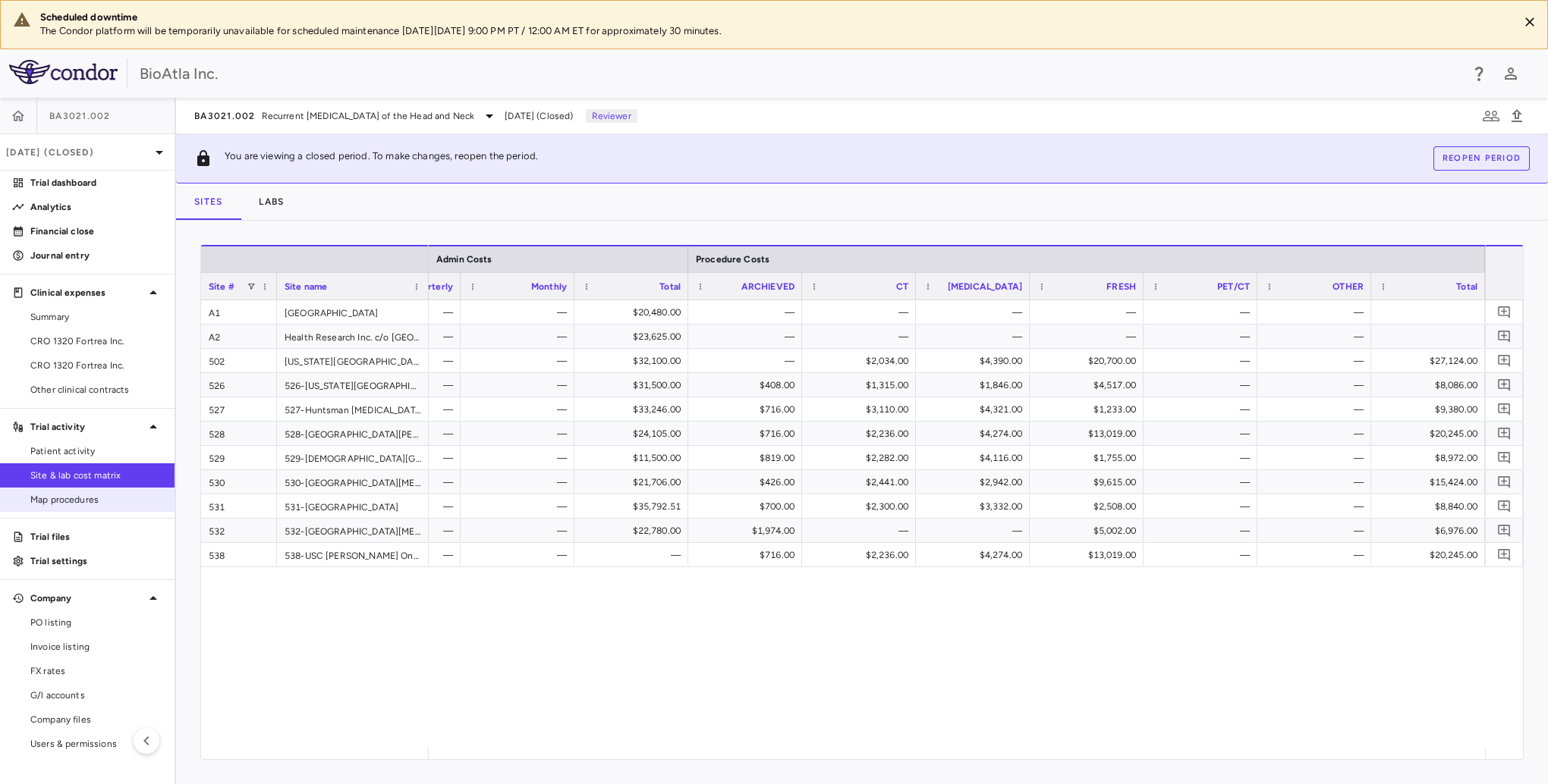
click at [57, 502] on span "Map procedures" at bounding box center [96, 499] width 132 height 14
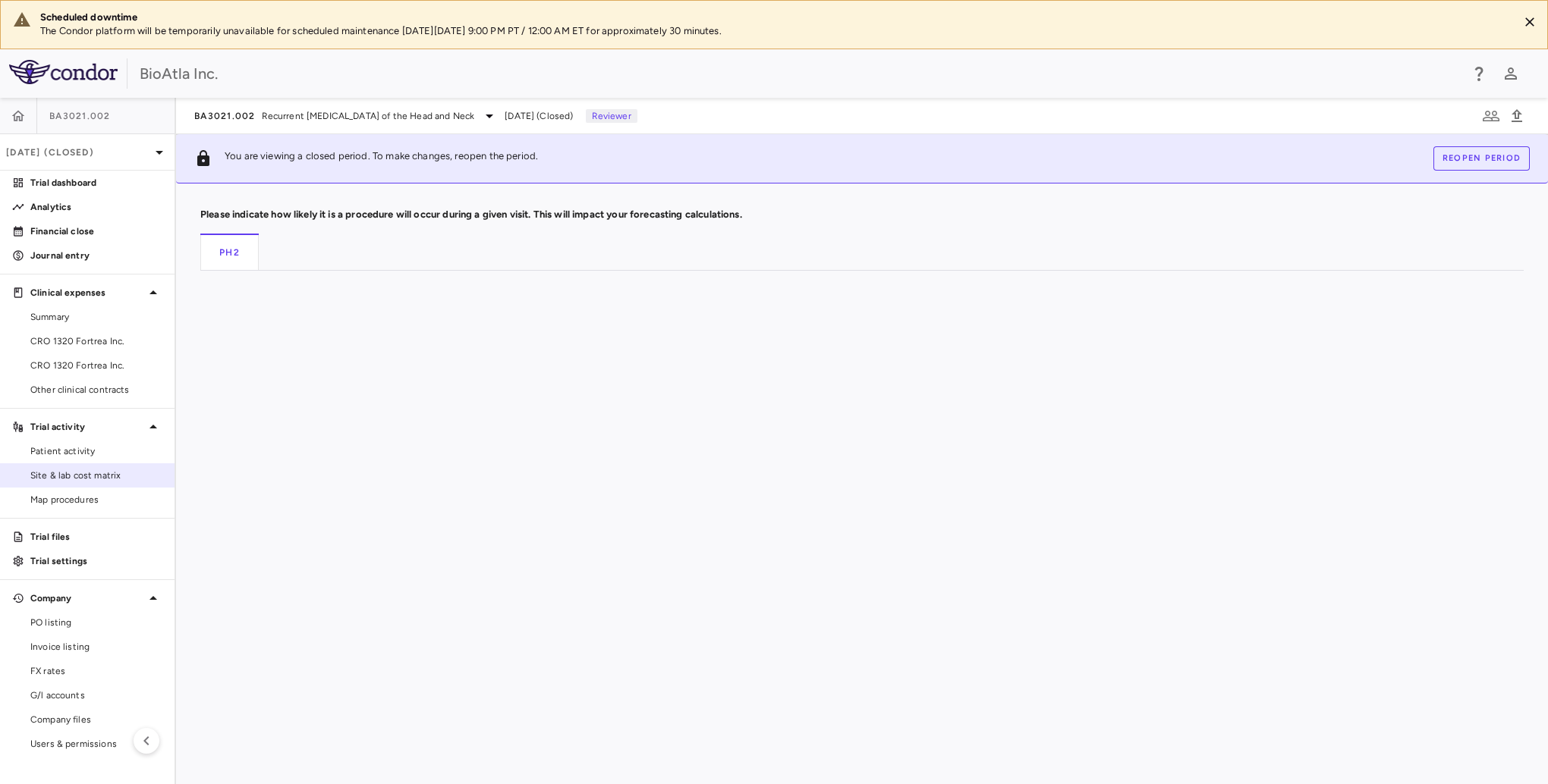
click at [73, 476] on span "Site & lab cost matrix" at bounding box center [96, 475] width 132 height 14
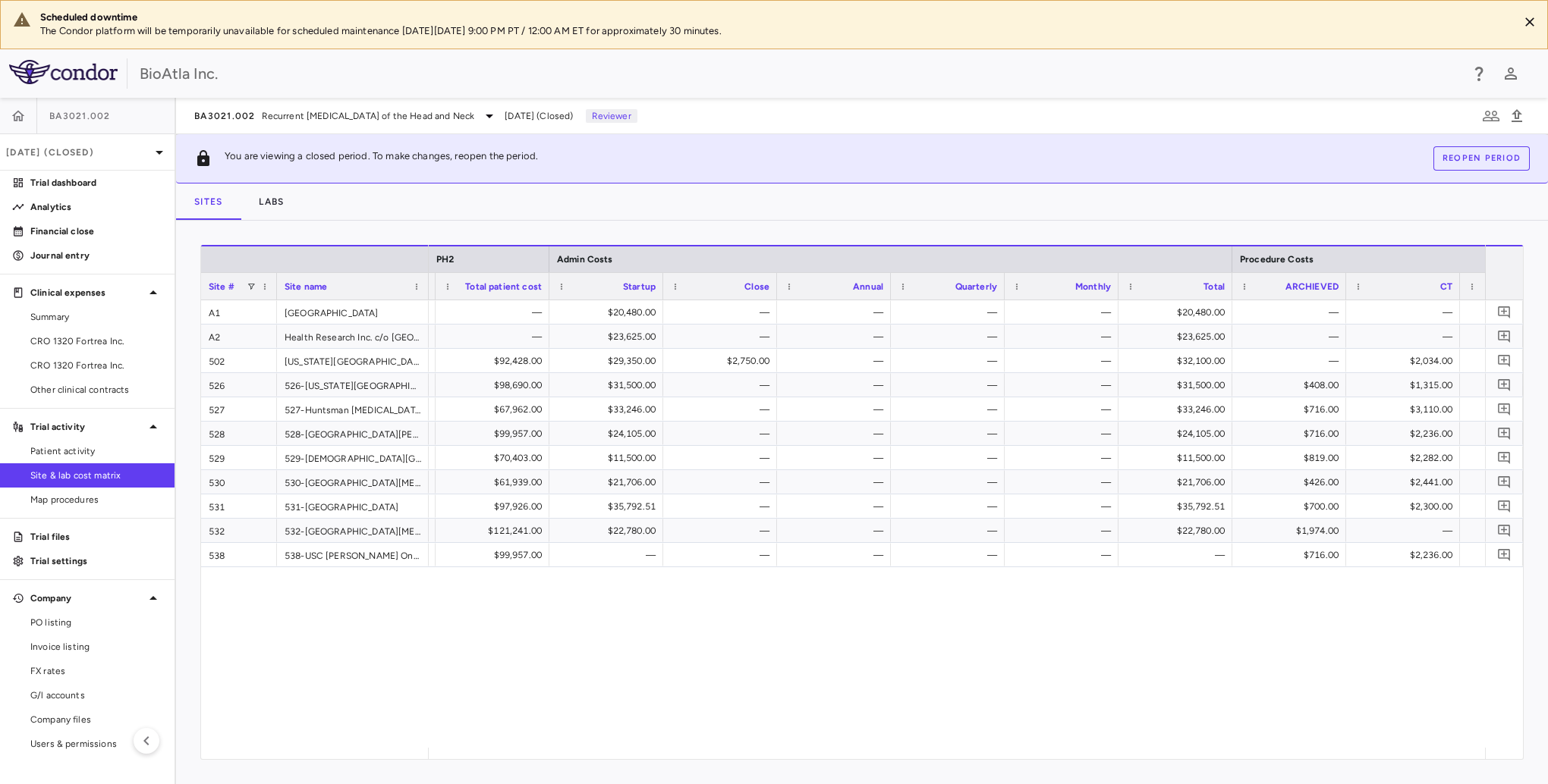
scroll to position [0, 1076]
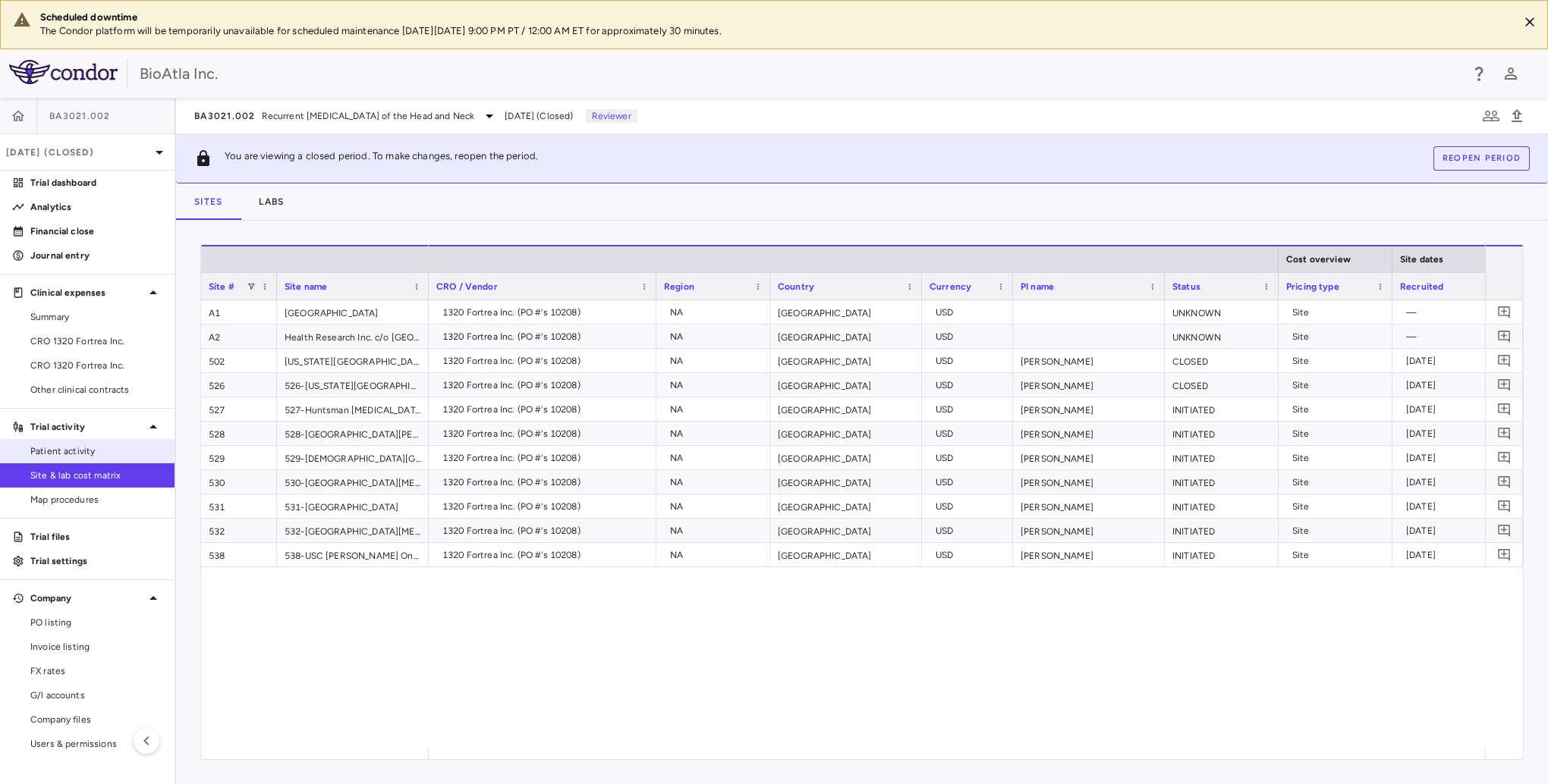
click at [80, 452] on span "Patient activity" at bounding box center [96, 451] width 132 height 14
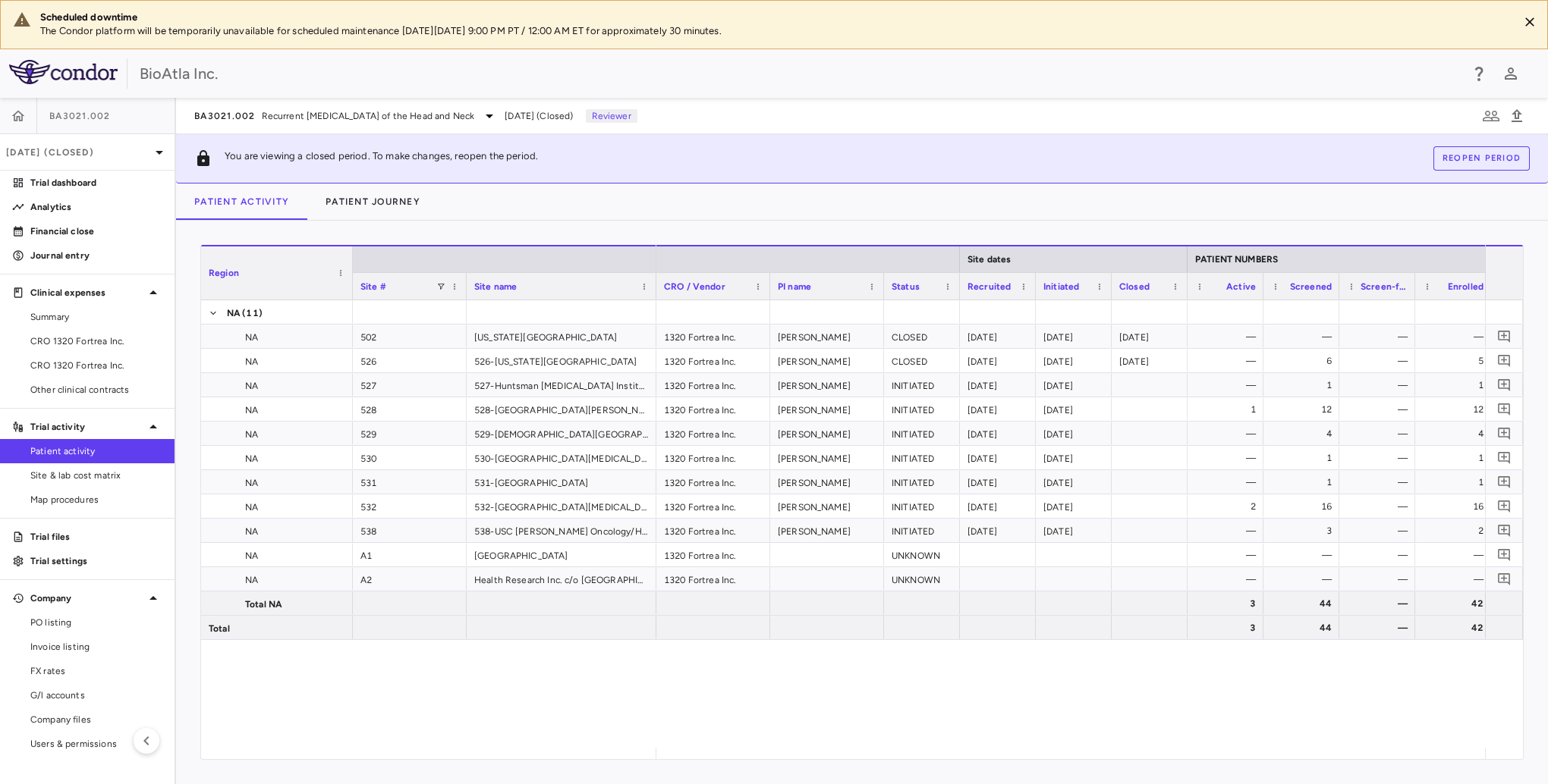
scroll to position [0, 100]
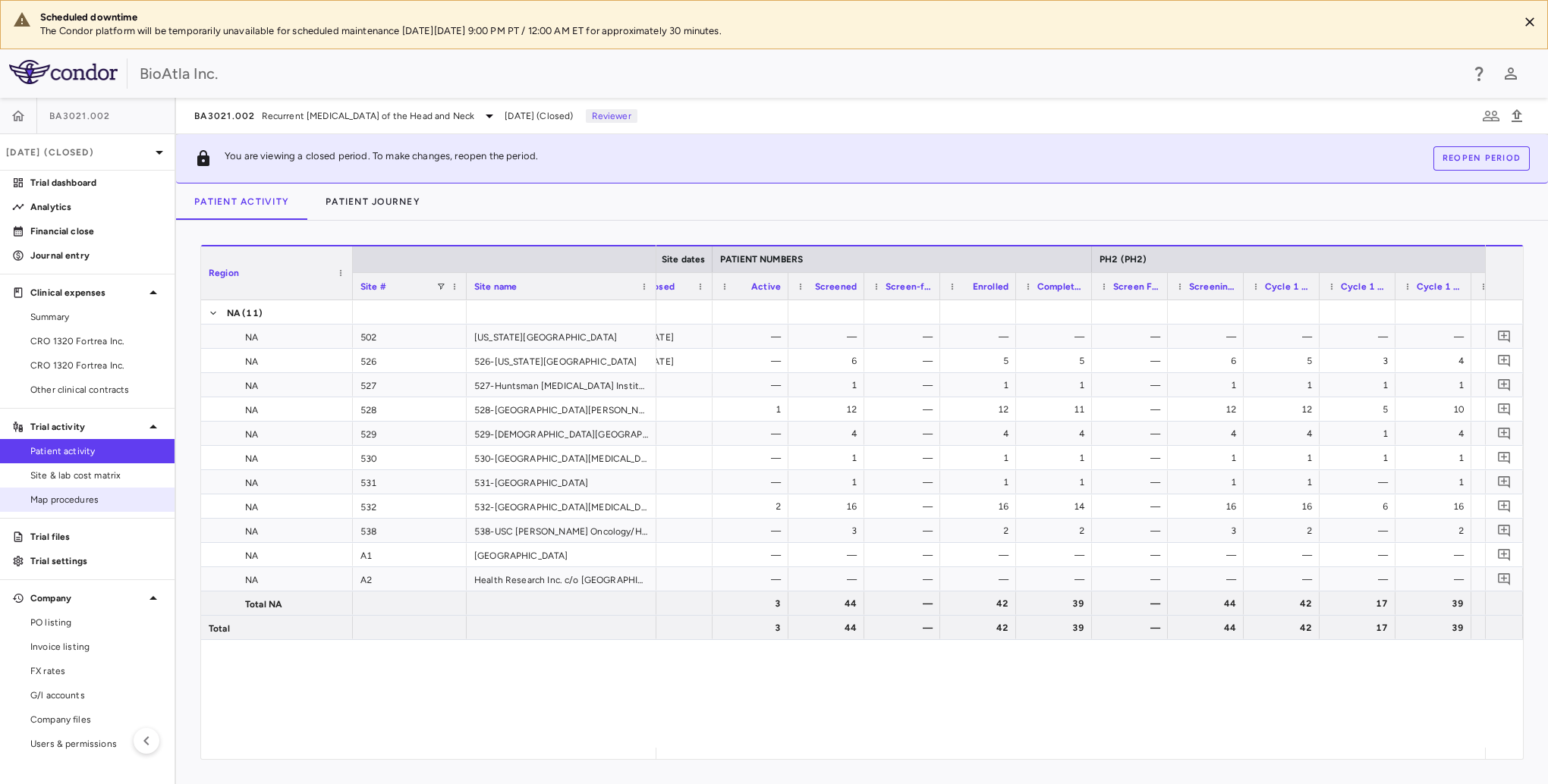
drag, startPoint x: 65, startPoint y: 475, endPoint x: 134, endPoint y: 504, distance: 74.8
click at [65, 475] on span "Site & lab cost matrix" at bounding box center [96, 475] width 132 height 14
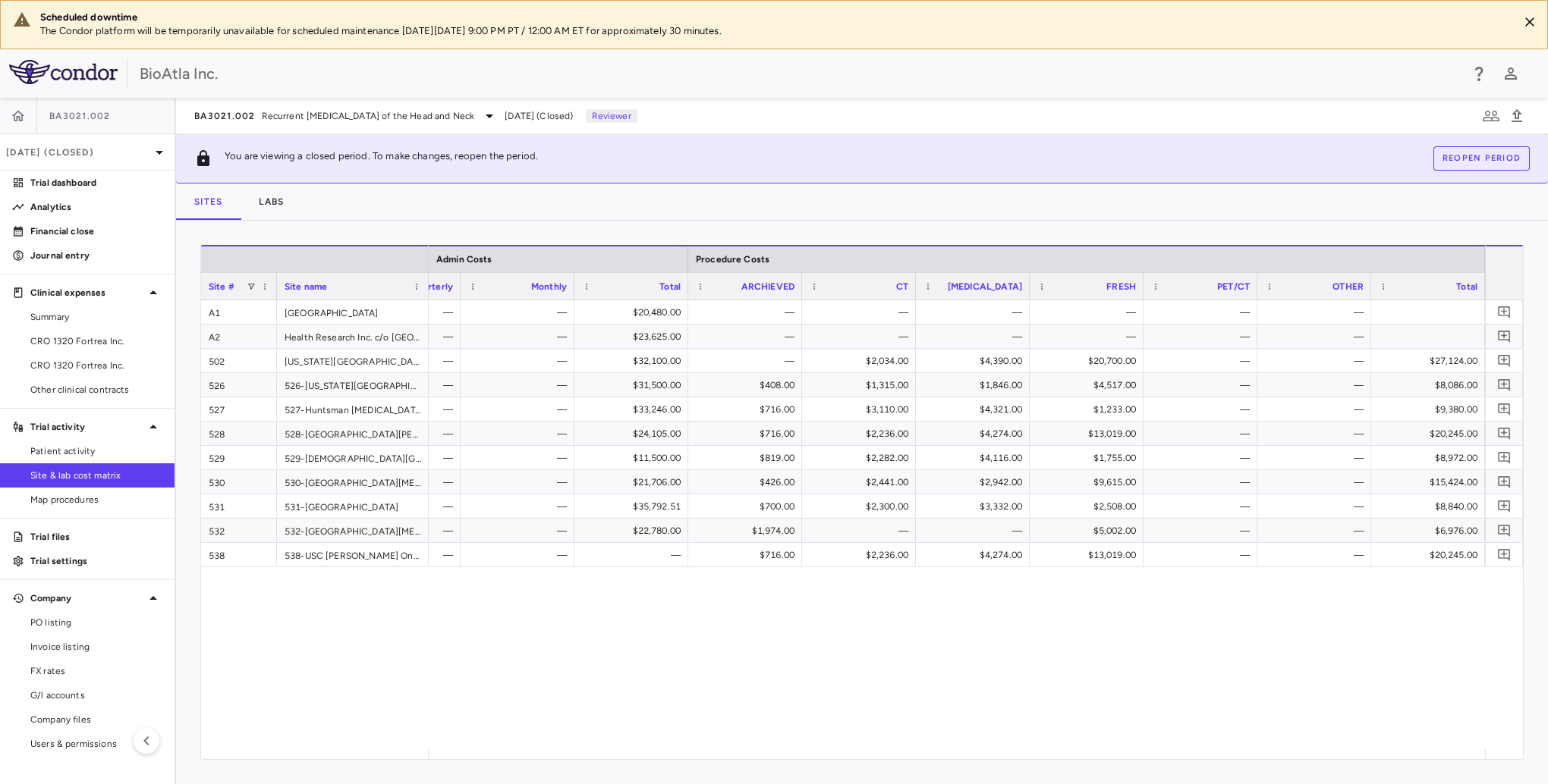
scroll to position [0, 7266]
click at [52, 450] on span "Patient activity" at bounding box center [96, 451] width 132 height 14
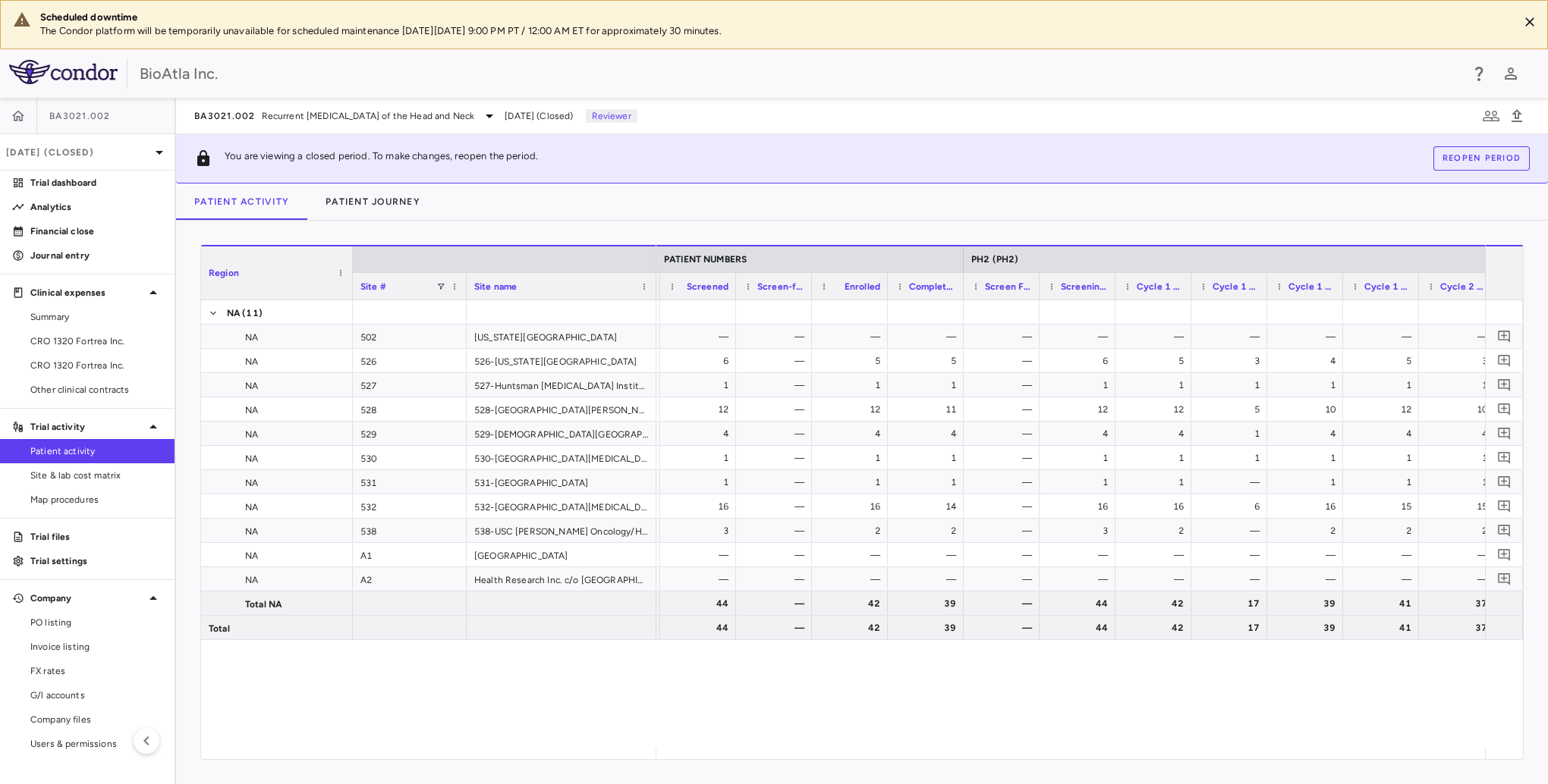
scroll to position [0, 850]
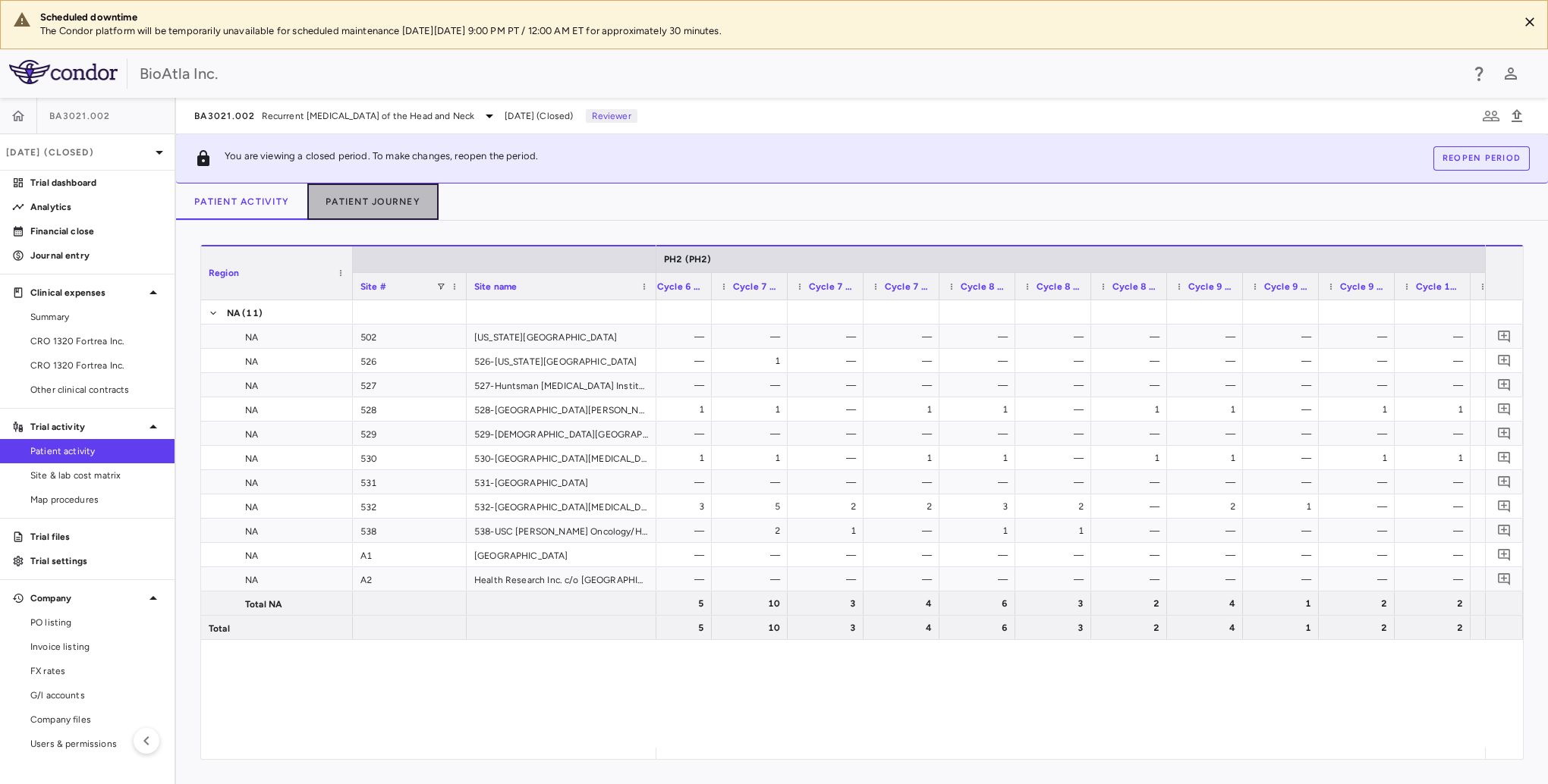
drag, startPoint x: 347, startPoint y: 201, endPoint x: 530, endPoint y: 238, distance: 186.7
click at [348, 201] on button "Patient Journey" at bounding box center [373, 202] width 131 height 36
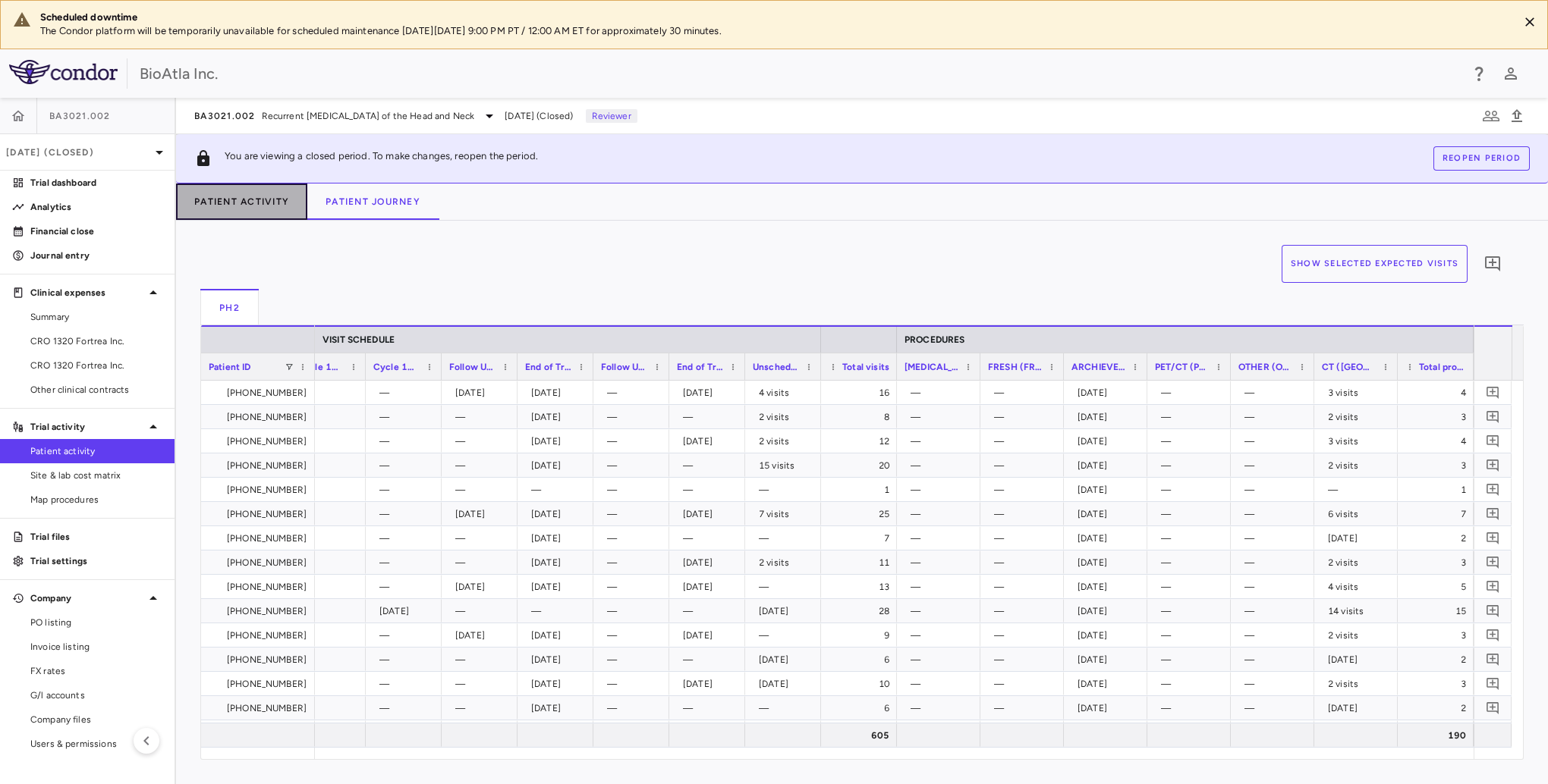
click at [216, 192] on button "Patient Activity" at bounding box center [241, 202] width 131 height 36
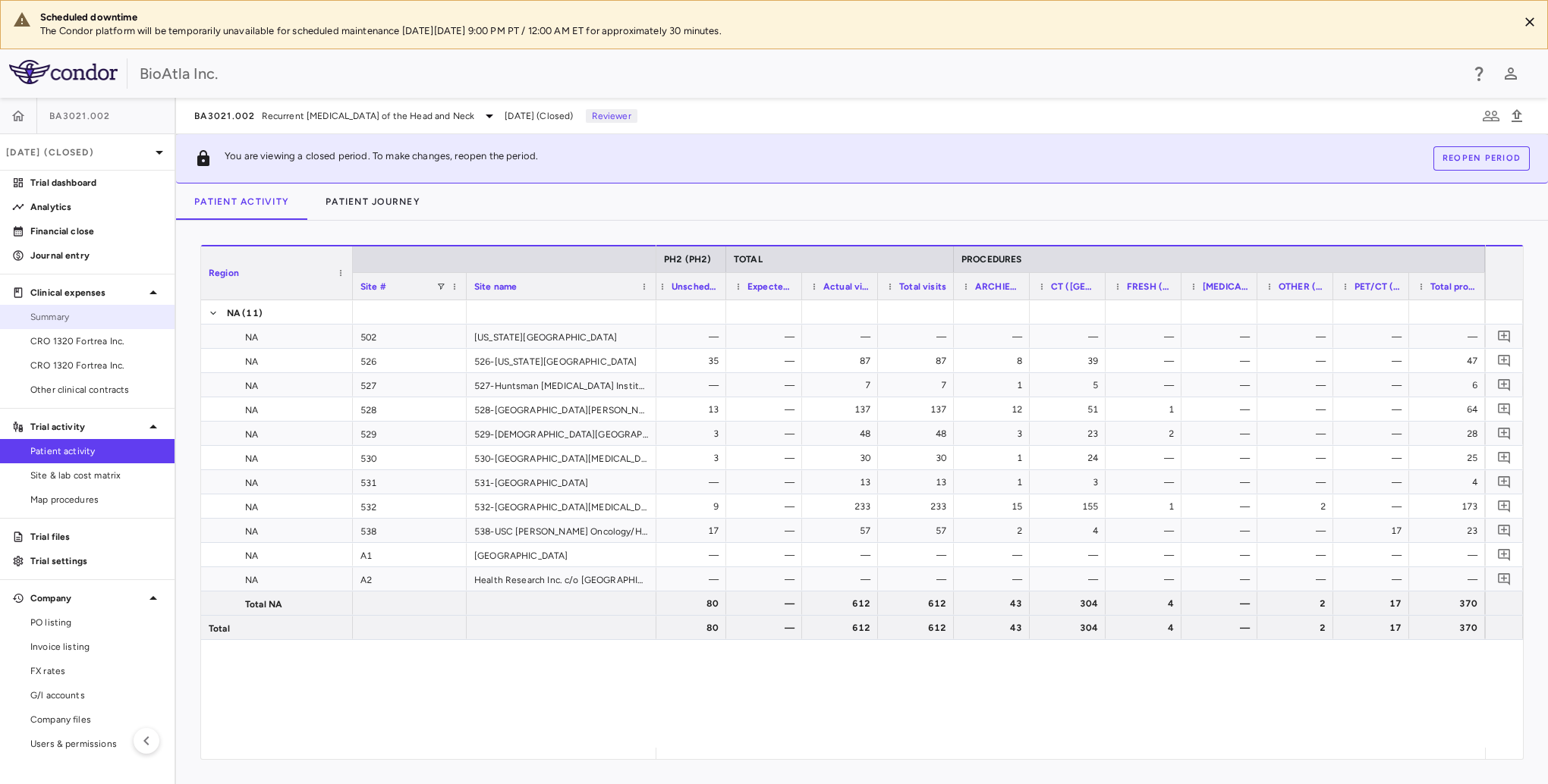
click at [62, 319] on span "Summary" at bounding box center [96, 317] width 132 height 14
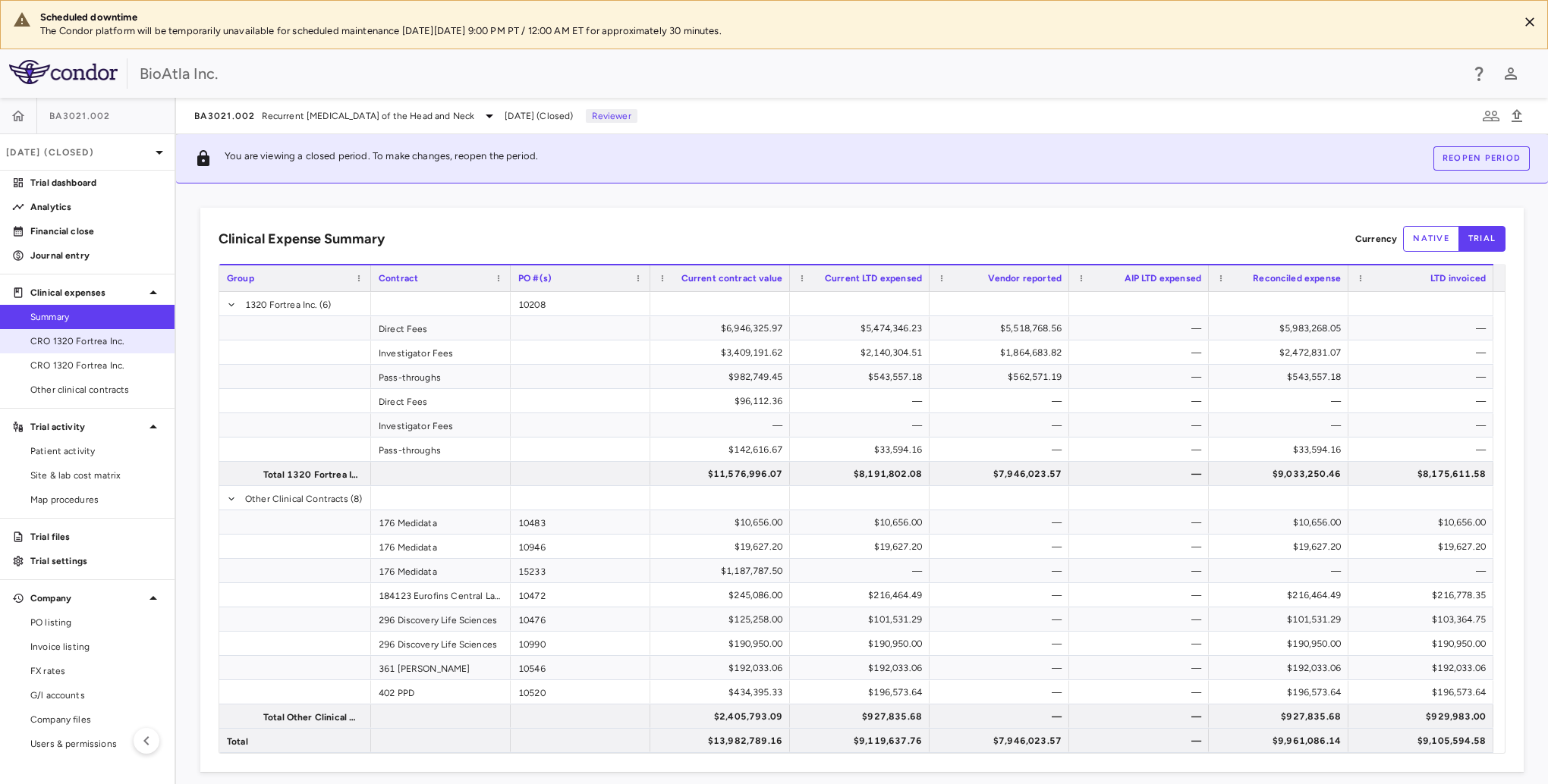
click at [74, 342] on span "CRO 1320 Fortrea Inc." at bounding box center [96, 341] width 132 height 14
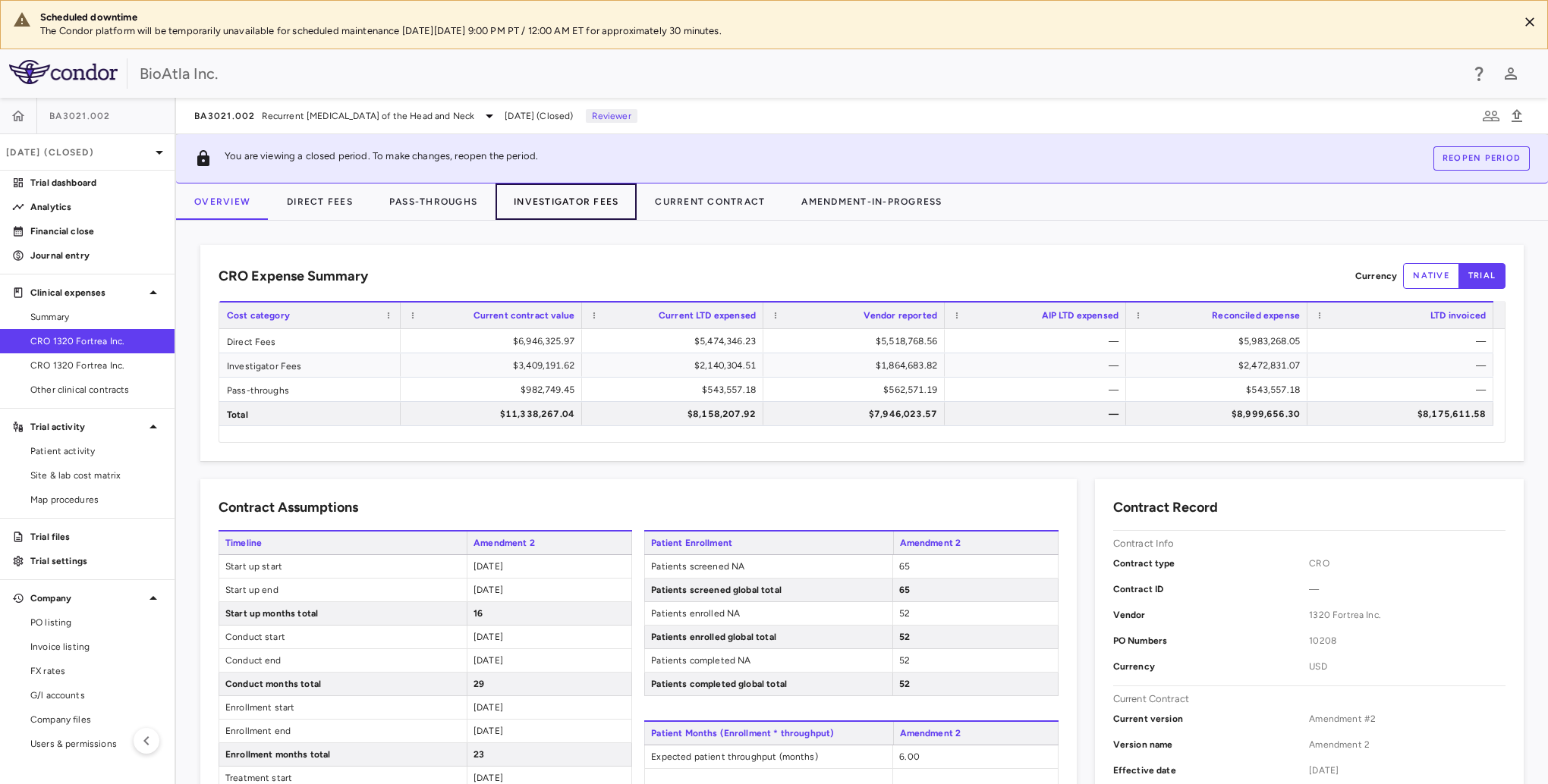
click at [572, 205] on button "Investigator Fees" at bounding box center [566, 202] width 141 height 36
